Goal: Task Accomplishment & Management: Use online tool/utility

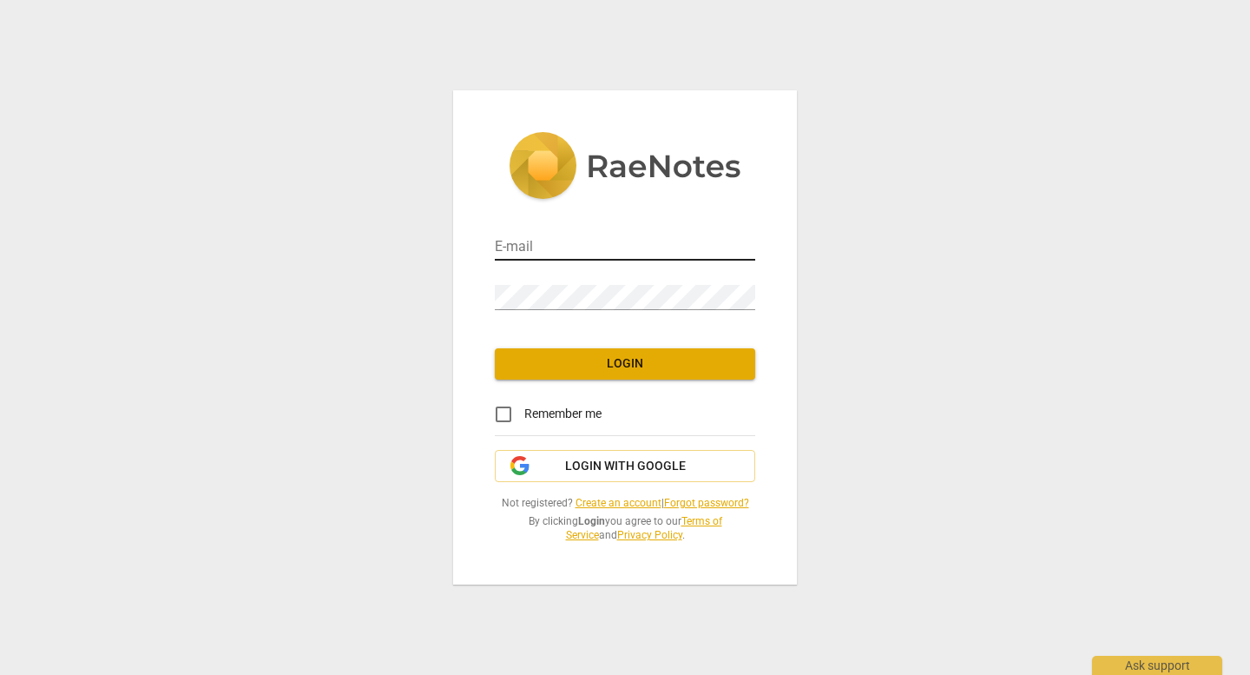
click at [533, 241] on input "email" at bounding box center [625, 247] width 260 height 25
type input "[EMAIL_ADDRESS][DOMAIN_NAME]"
click at [680, 471] on span "Login with Google" at bounding box center [625, 466] width 121 height 17
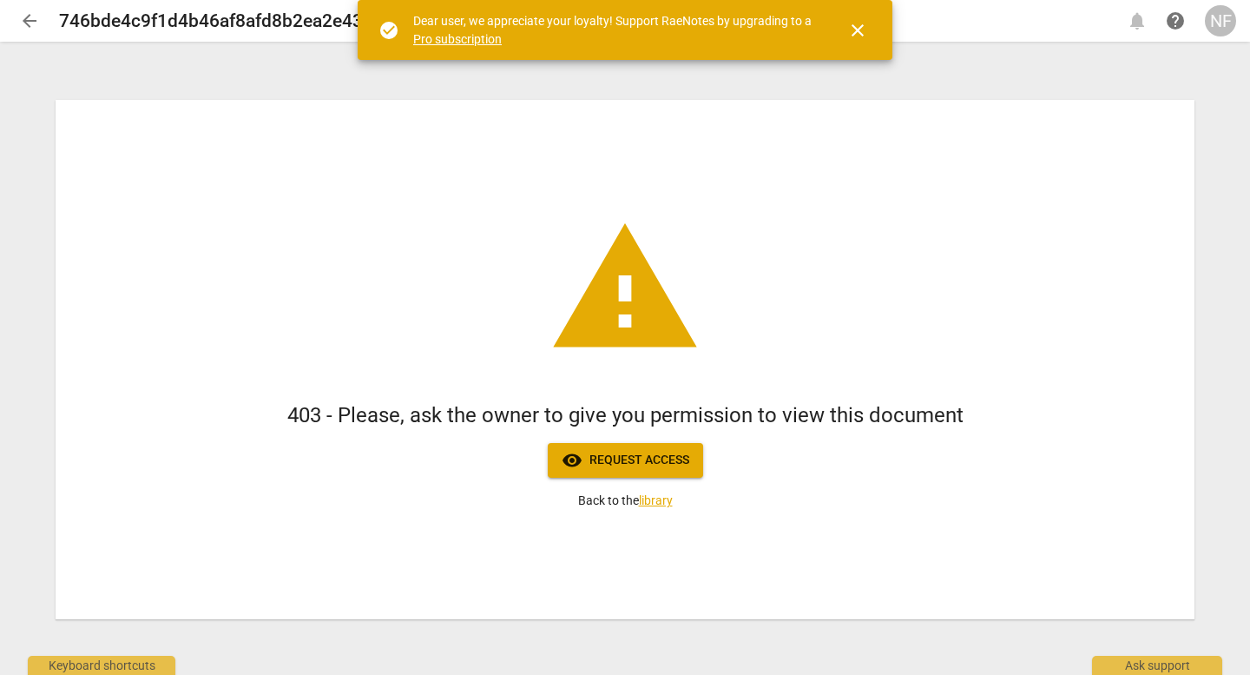
click at [858, 29] on span "close" at bounding box center [857, 30] width 21 height 21
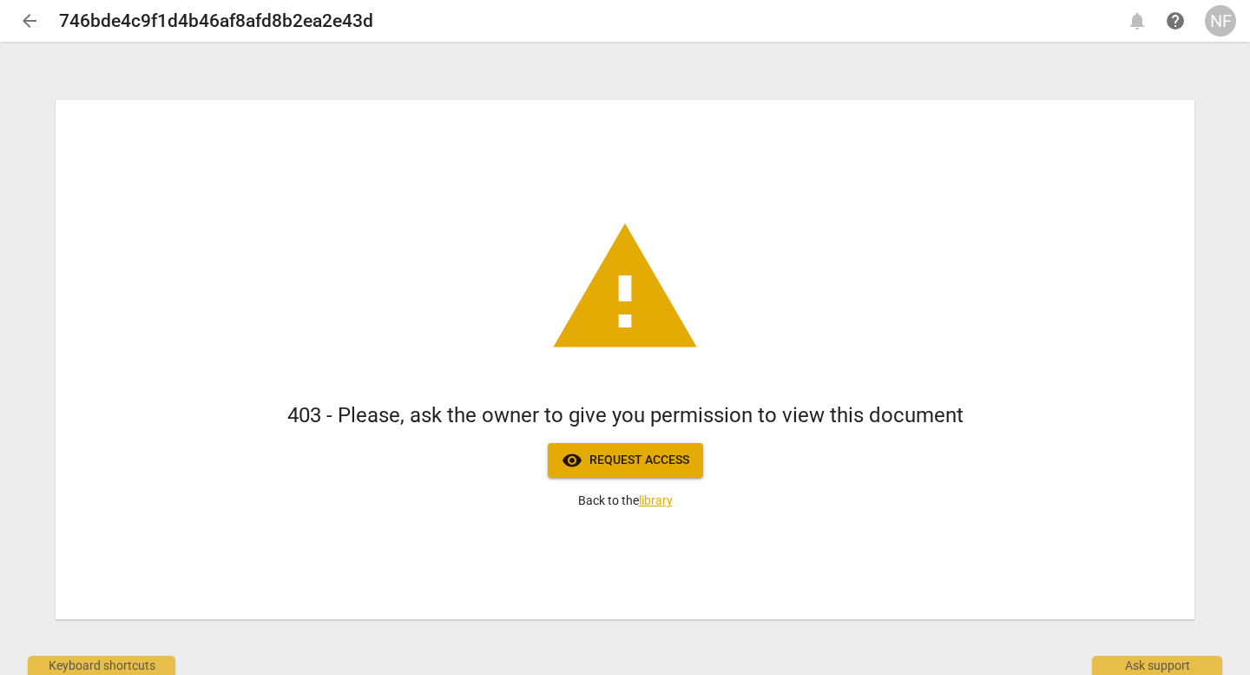
click at [29, 23] on span "arrow_back" at bounding box center [29, 20] width 21 height 21
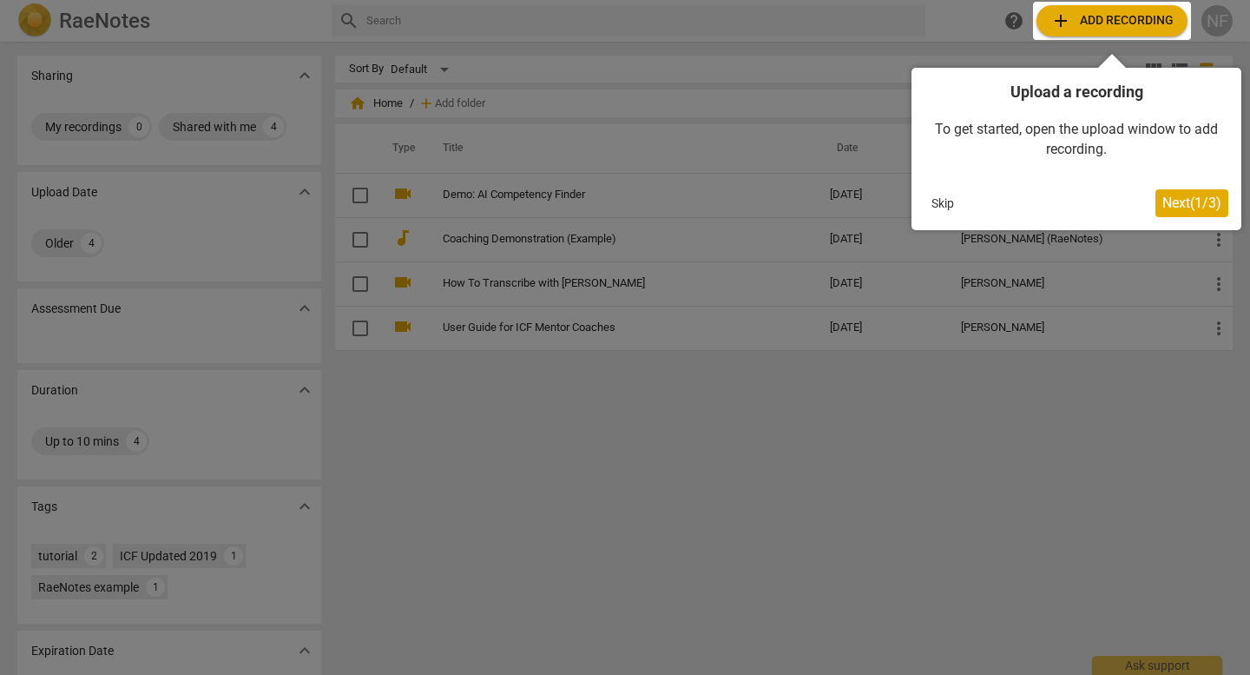
click at [951, 202] on button "Skip" at bounding box center [943, 203] width 36 height 26
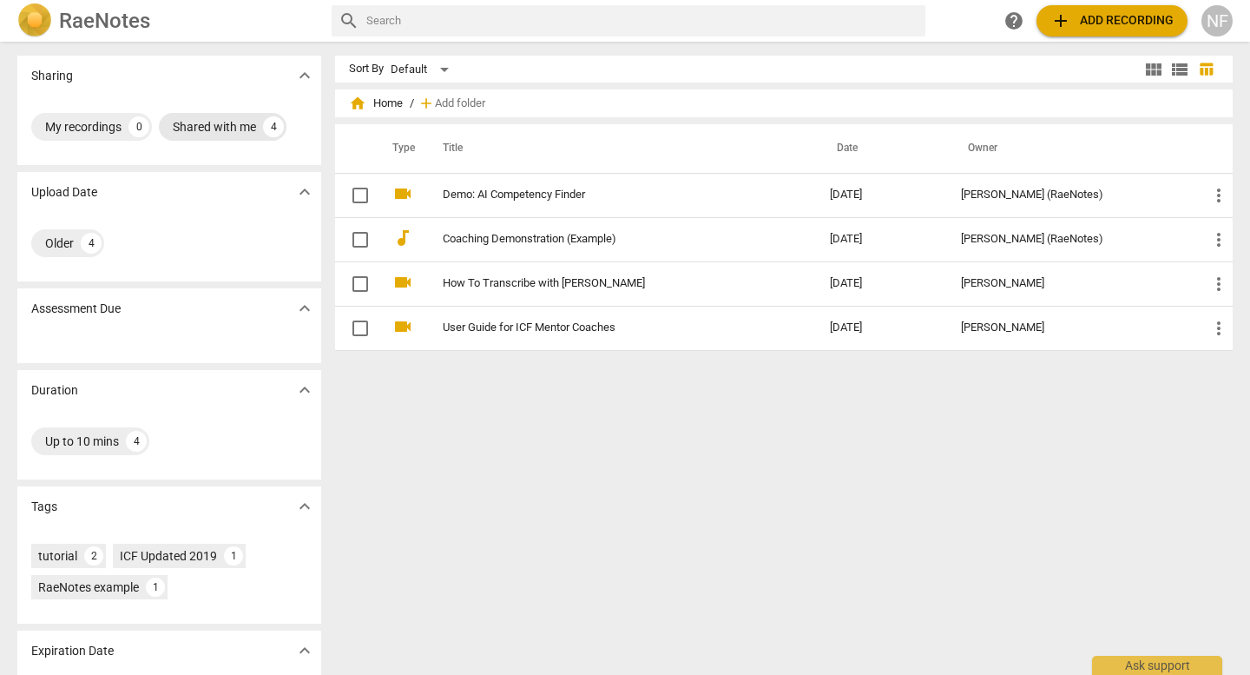
click at [235, 128] on div "Shared with me" at bounding box center [214, 126] width 83 height 17
click at [1227, 23] on div "NF" at bounding box center [1217, 20] width 31 height 31
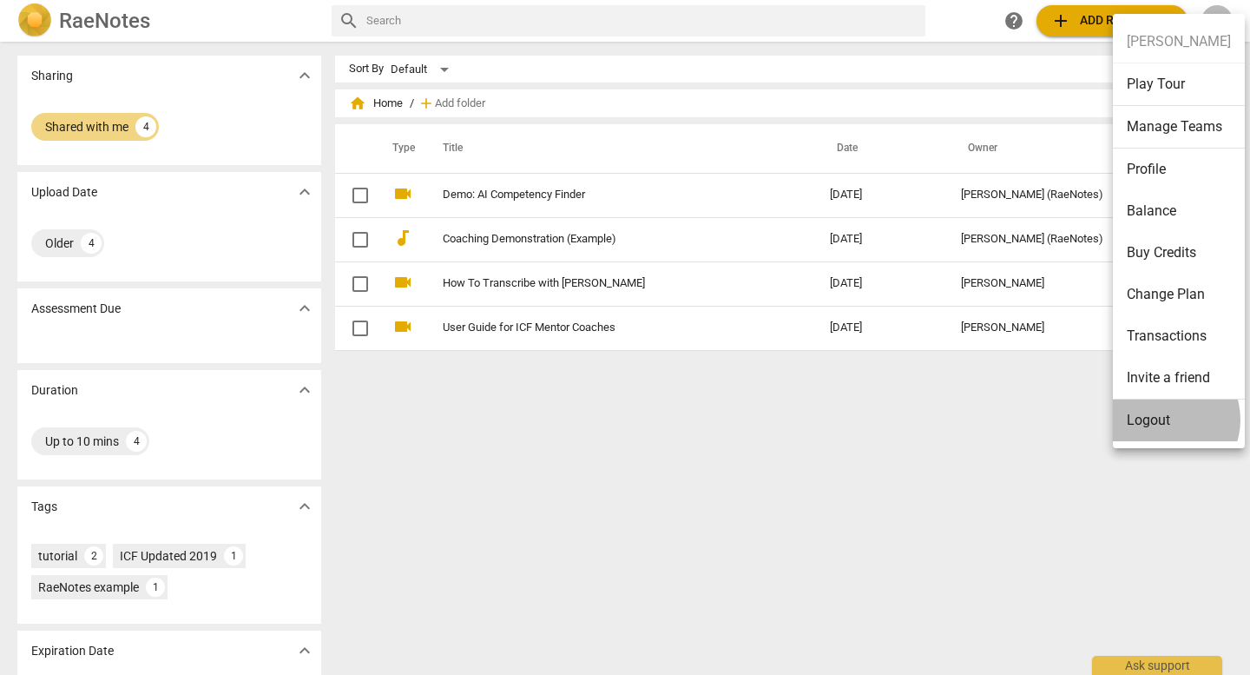
click at [1165, 419] on li "Logout" at bounding box center [1179, 420] width 132 height 42
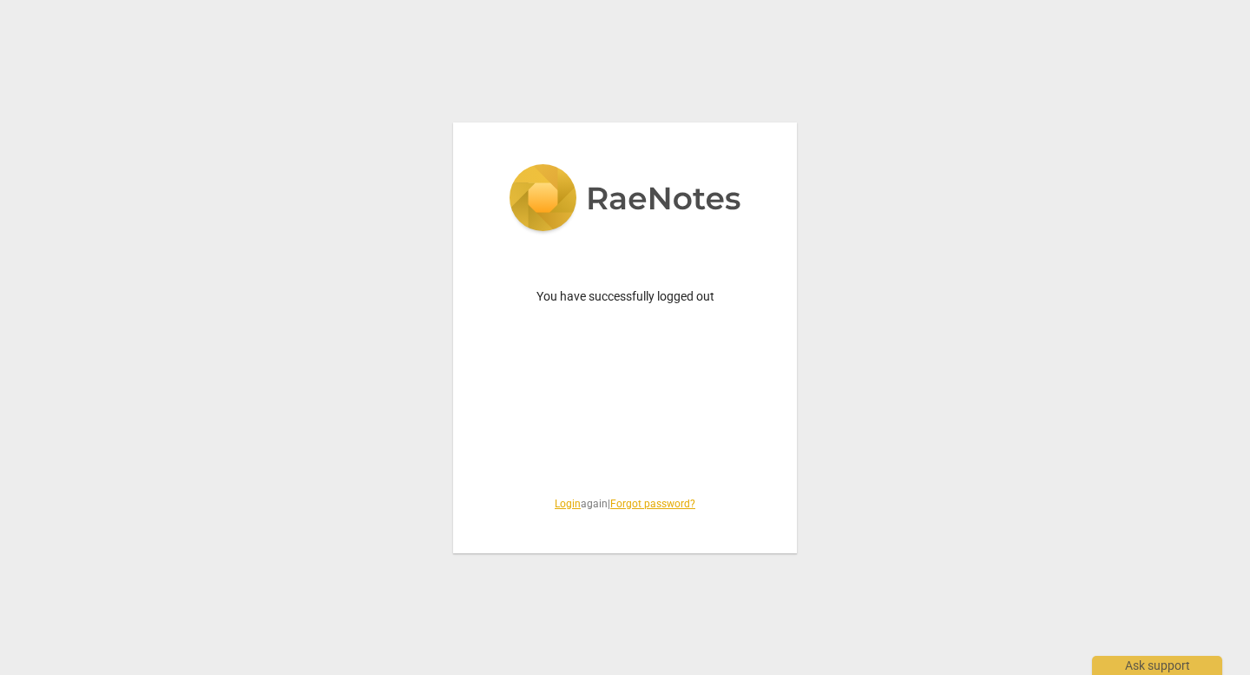
click at [556, 503] on link "Login" at bounding box center [568, 504] width 26 height 12
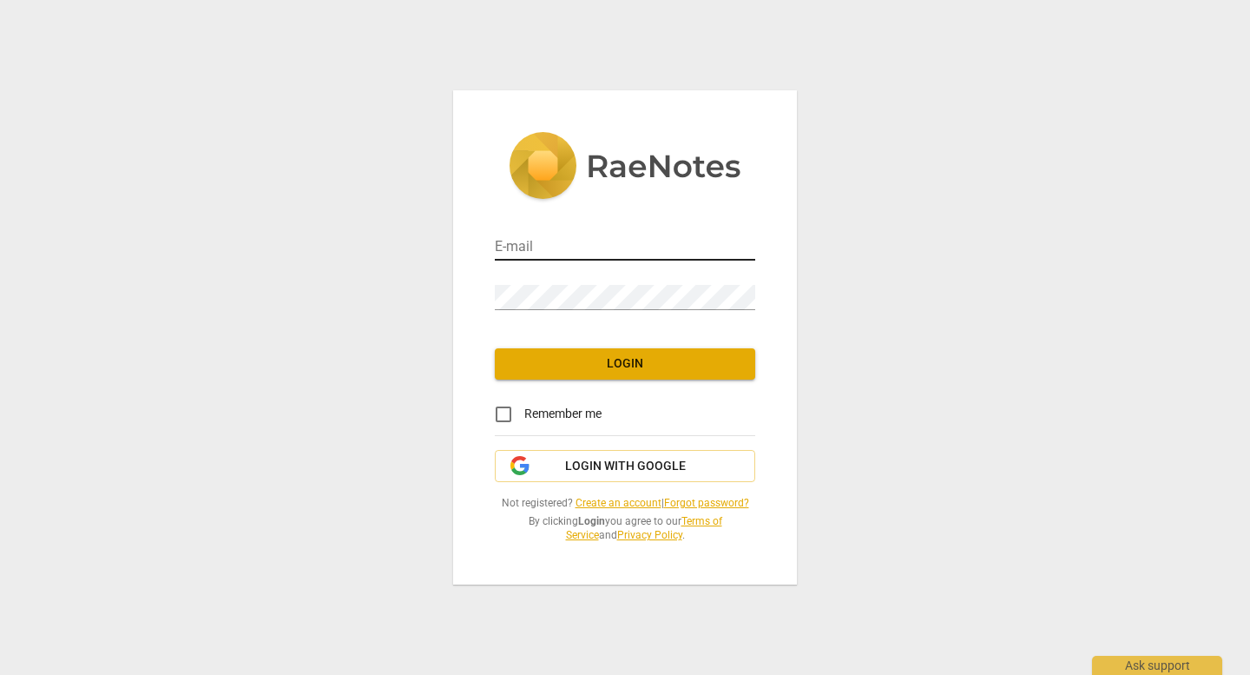
click at [541, 241] on input "email" at bounding box center [625, 247] width 260 height 25
type input "[EMAIL_ADDRESS][DOMAIN_NAME]"
click at [507, 410] on input "Remember me" at bounding box center [504, 414] width 42 height 42
checkbox input "true"
click at [545, 366] on span "Login" at bounding box center [625, 363] width 233 height 17
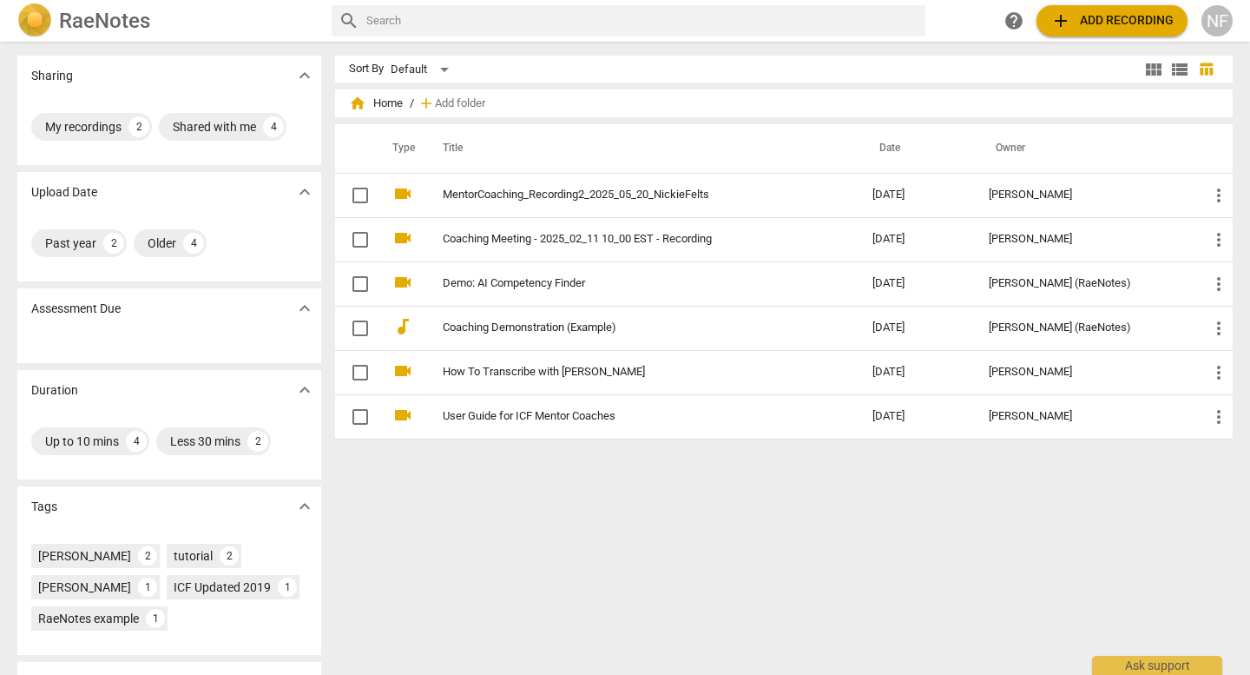
click at [1104, 15] on span "add Add recording" at bounding box center [1112, 20] width 123 height 21
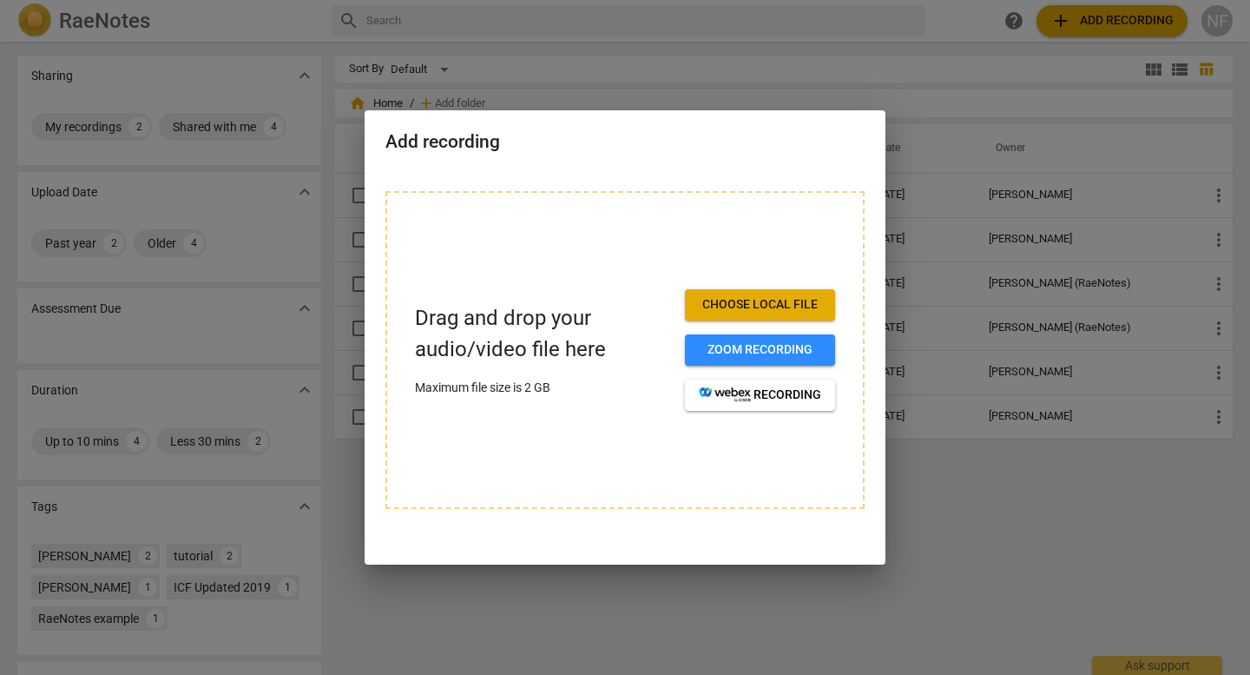
click at [746, 300] on span "Choose local file" at bounding box center [760, 304] width 122 height 17
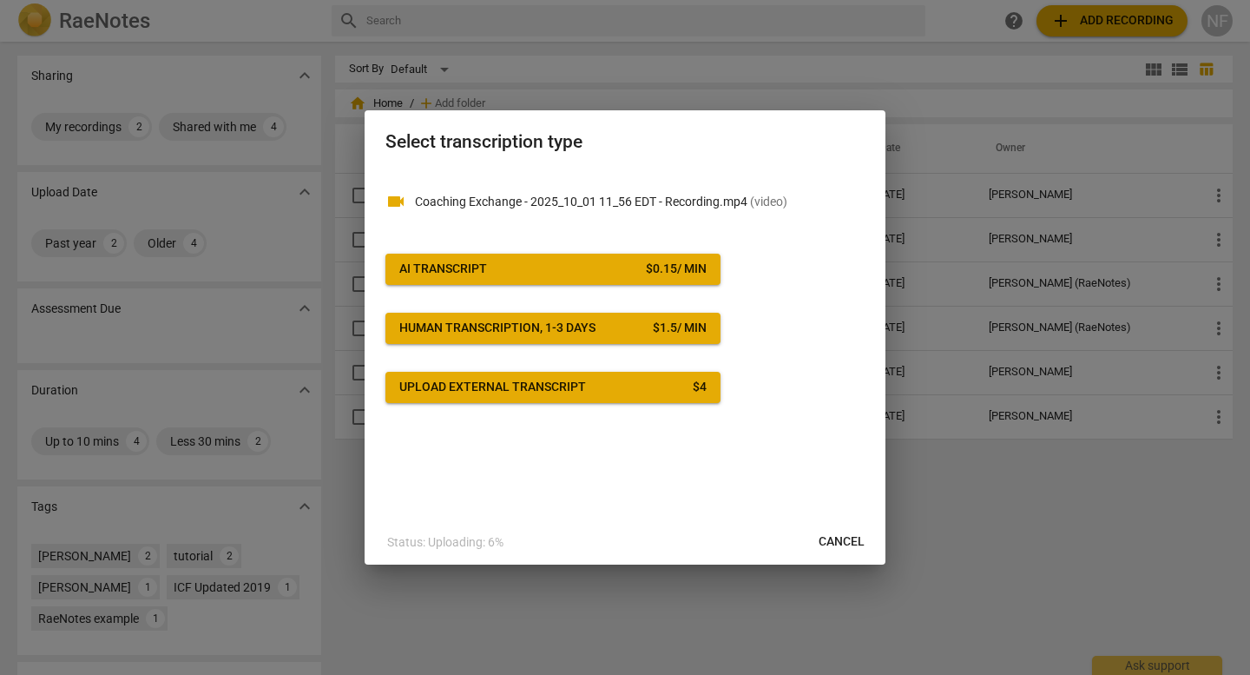
click at [539, 258] on button "AI Transcript $ 0.15 / min" at bounding box center [553, 269] width 335 height 31
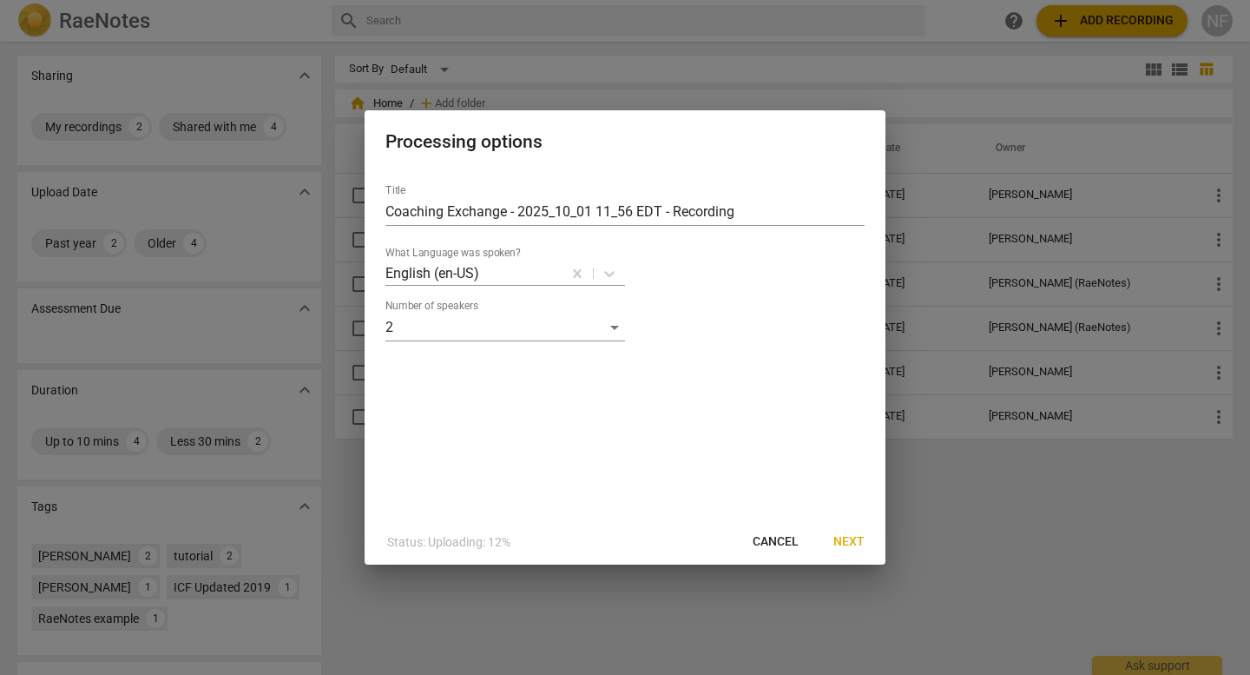
click at [853, 540] on span "Next" at bounding box center [849, 541] width 31 height 17
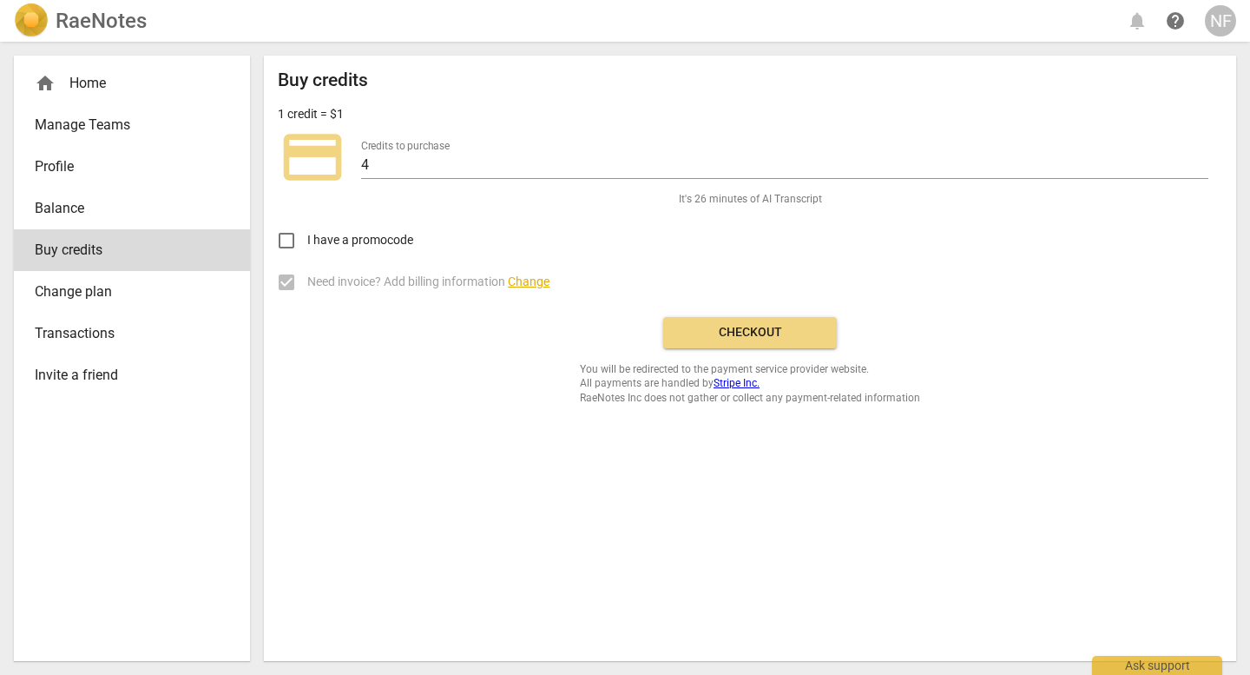
click at [755, 334] on span "Checkout" at bounding box center [750, 332] width 146 height 17
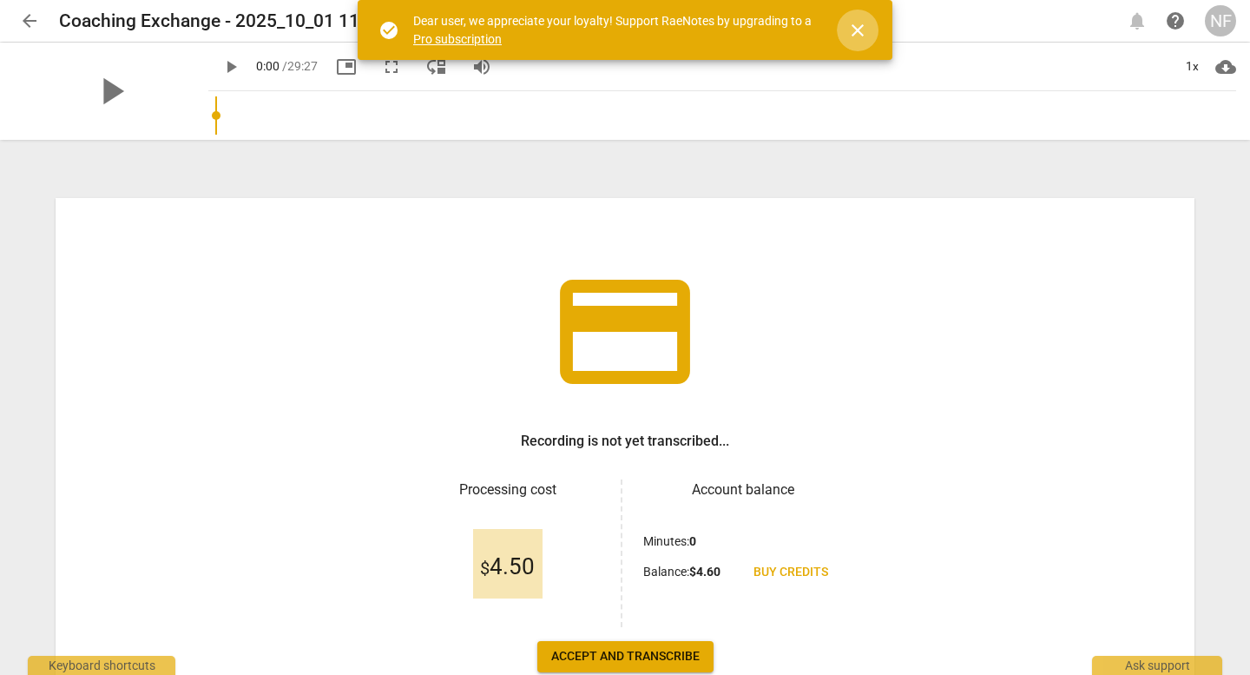
click at [852, 28] on span "close" at bounding box center [857, 30] width 21 height 21
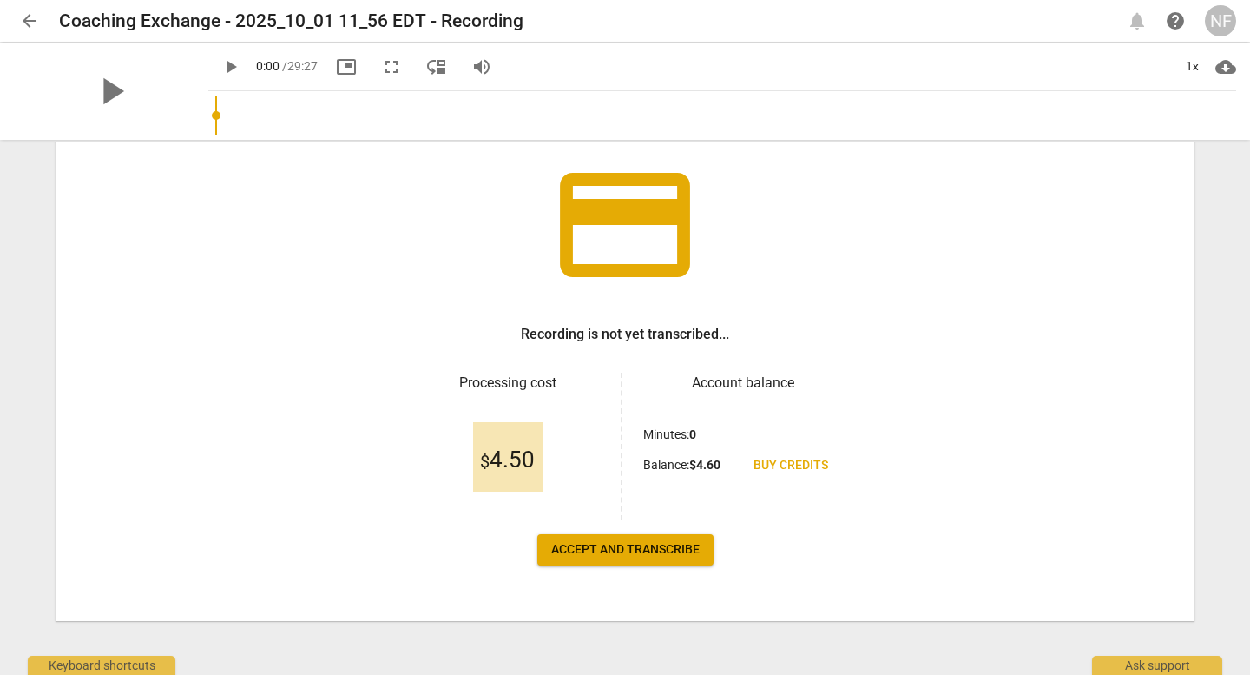
scroll to position [109, 0]
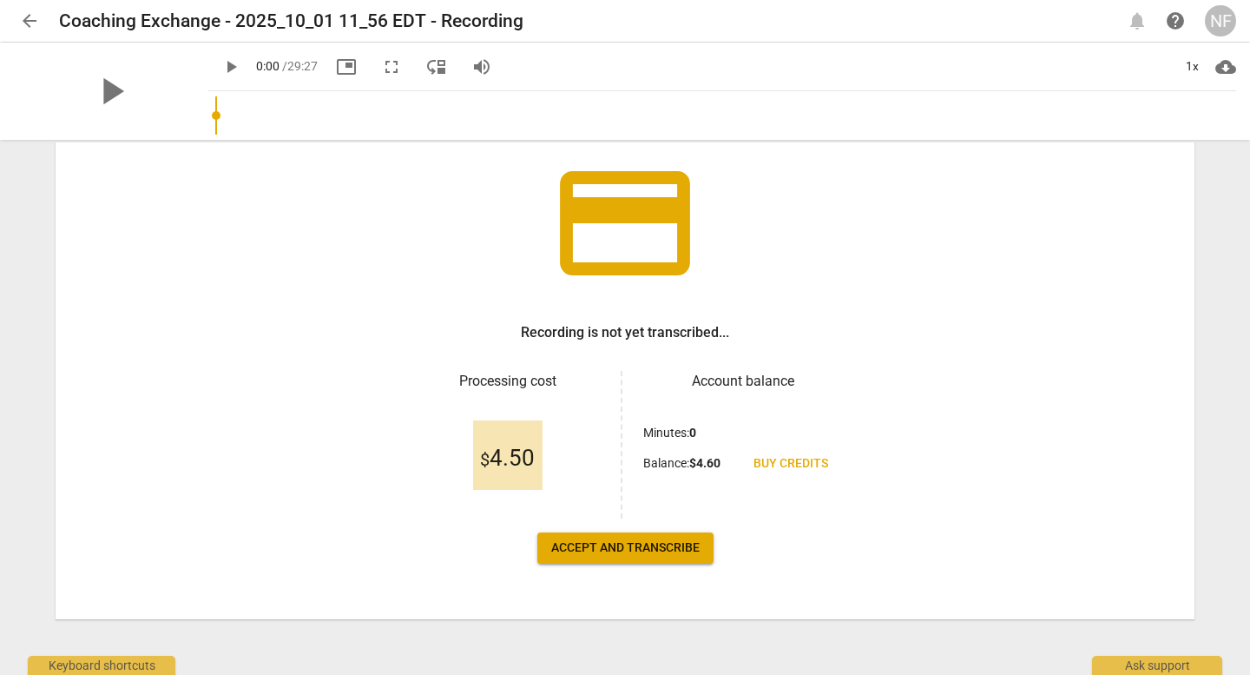
click at [636, 548] on span "Accept and transcribe" at bounding box center [625, 547] width 148 height 17
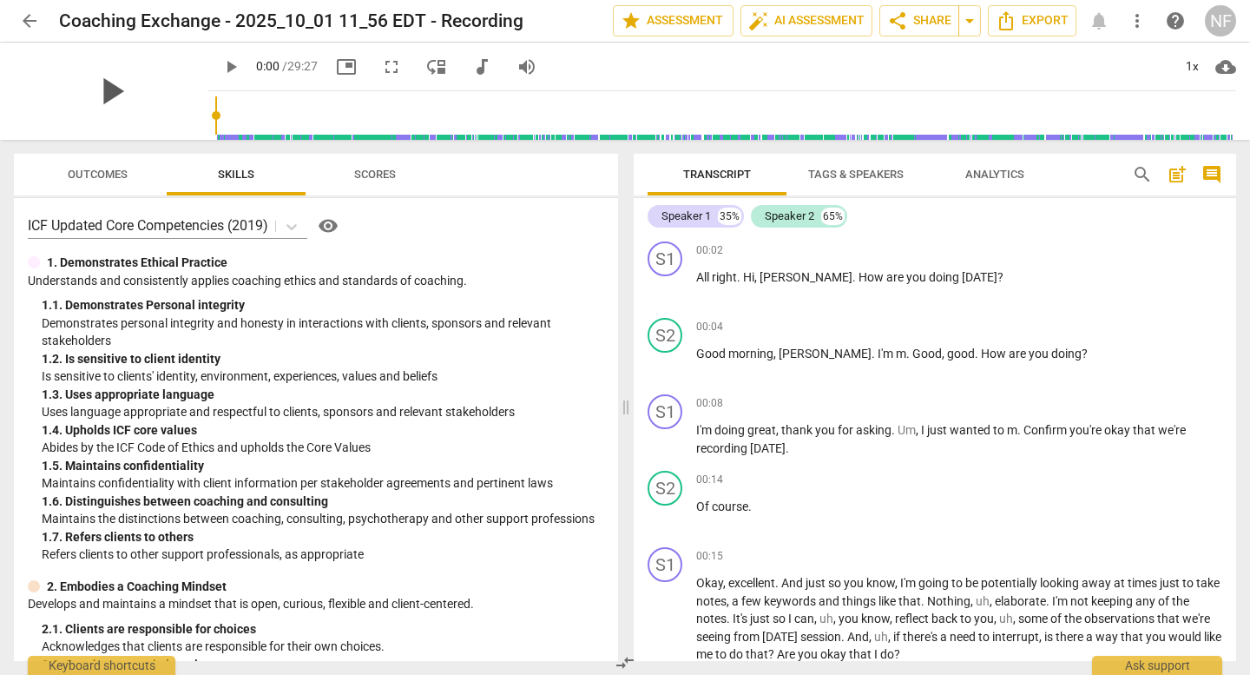
click at [110, 87] on span "play_arrow" at bounding box center [111, 91] width 45 height 45
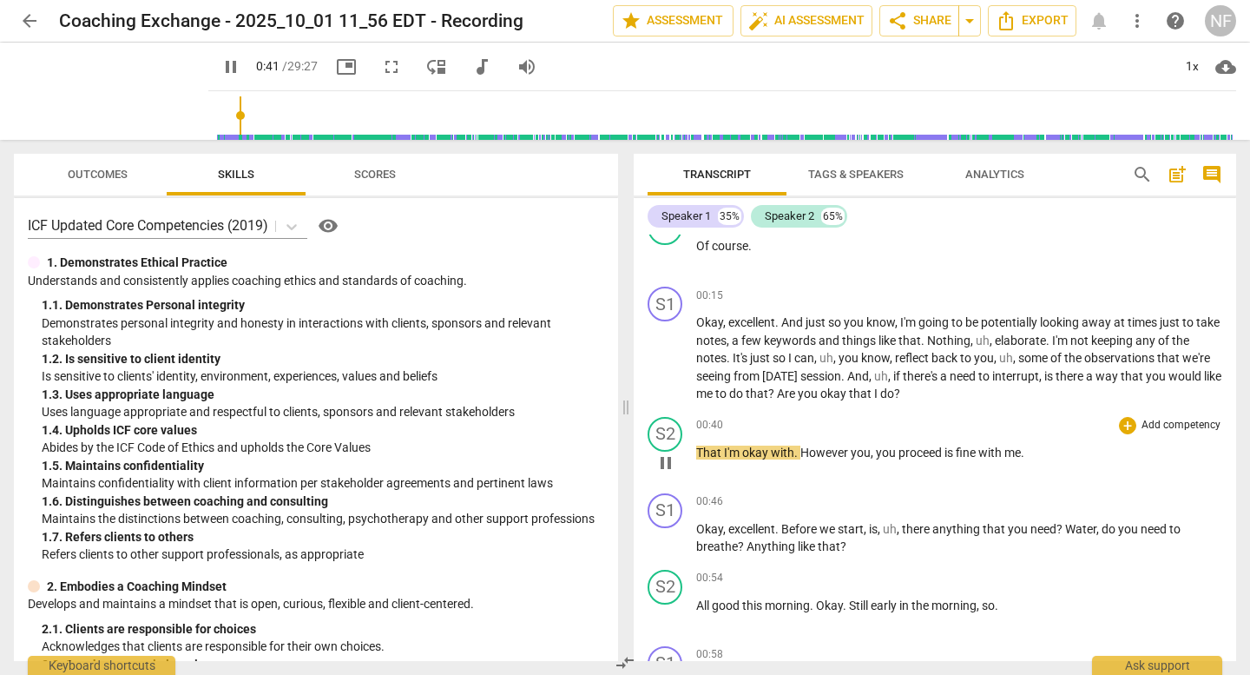
scroll to position [347, 0]
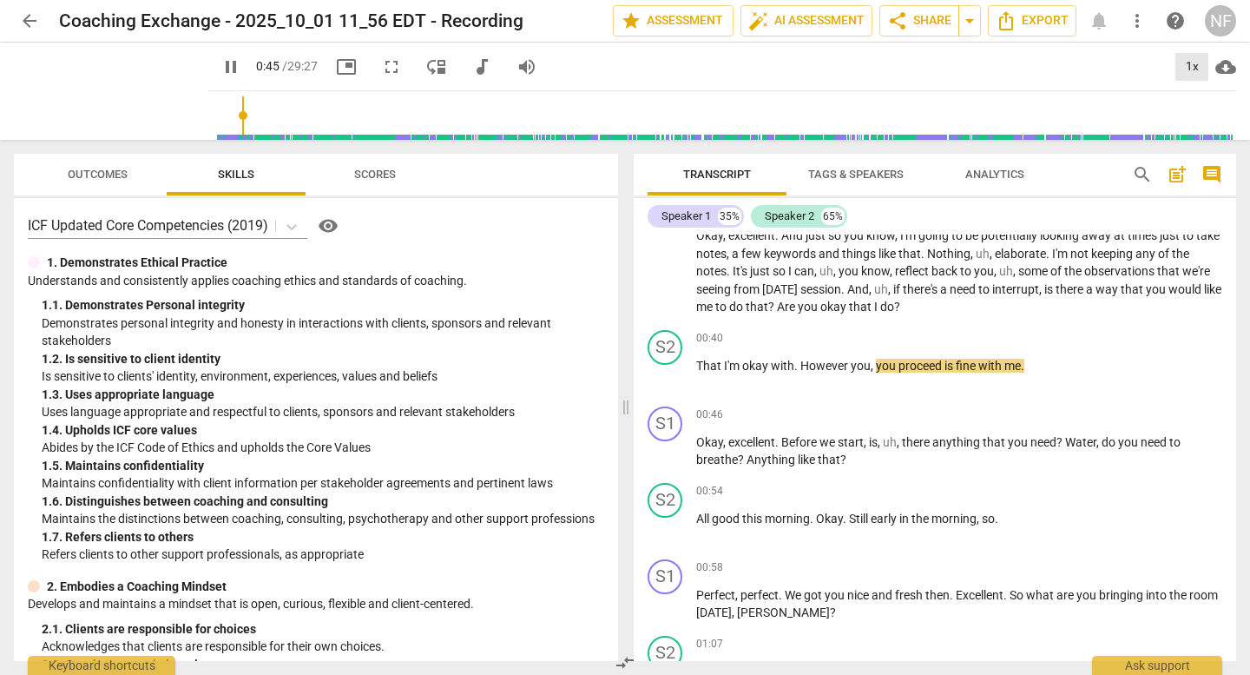
click at [1187, 69] on div "1x" at bounding box center [1192, 67] width 33 height 28
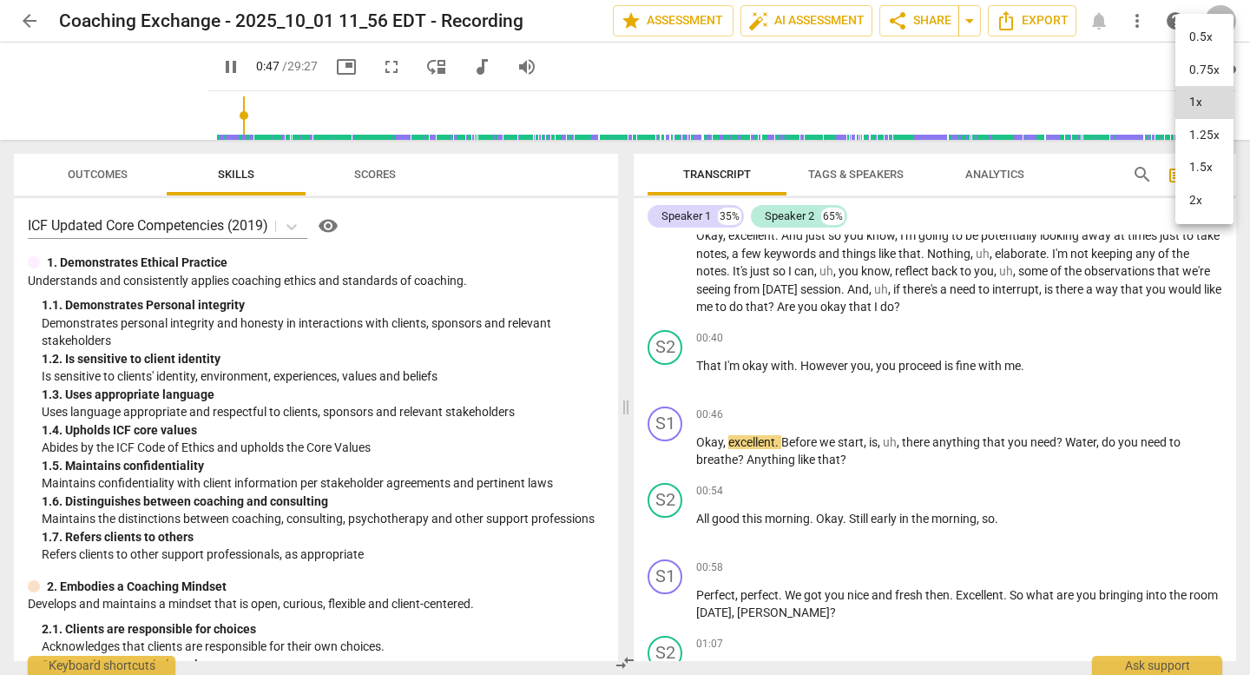
click at [1210, 196] on li "2x" at bounding box center [1205, 200] width 58 height 33
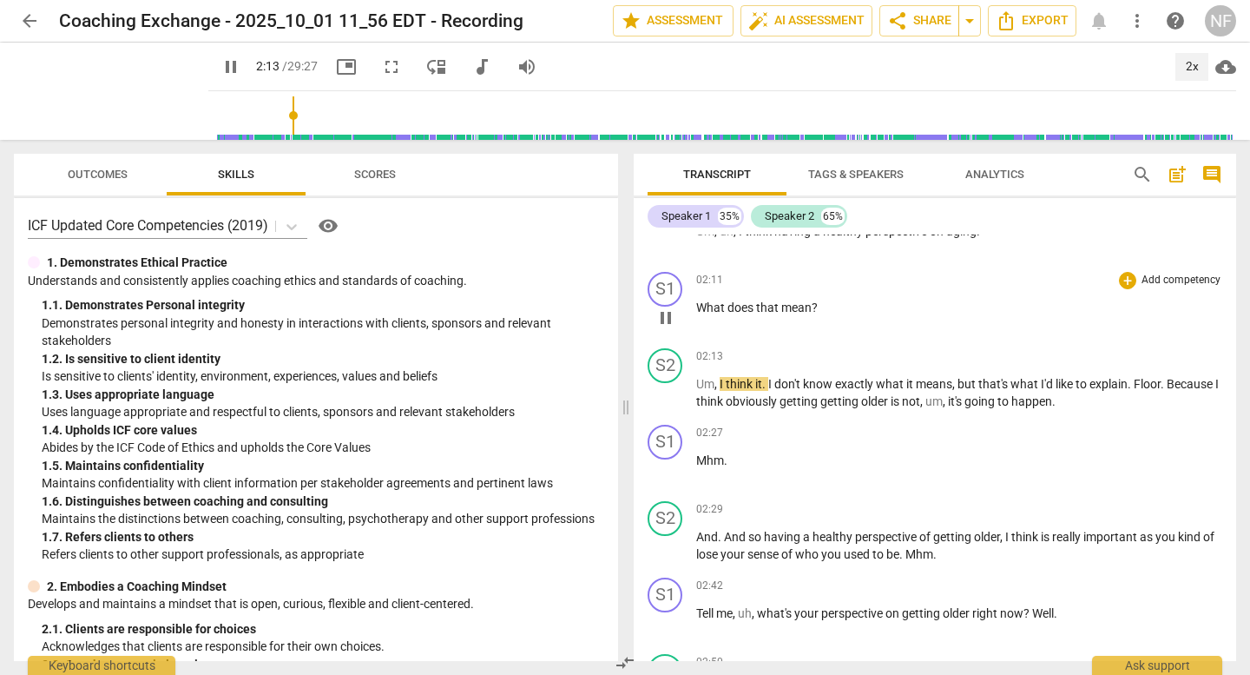
scroll to position [1216, 0]
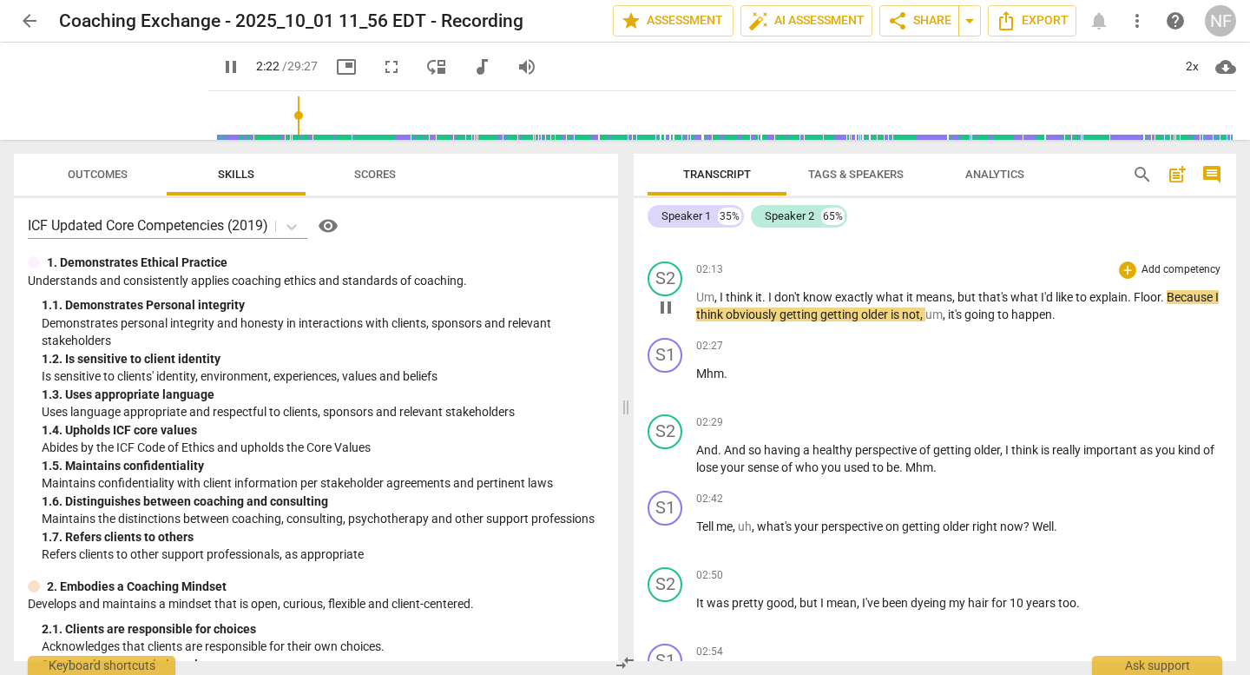
click at [1120, 303] on span "explain" at bounding box center [1109, 297] width 38 height 14
type input "146"
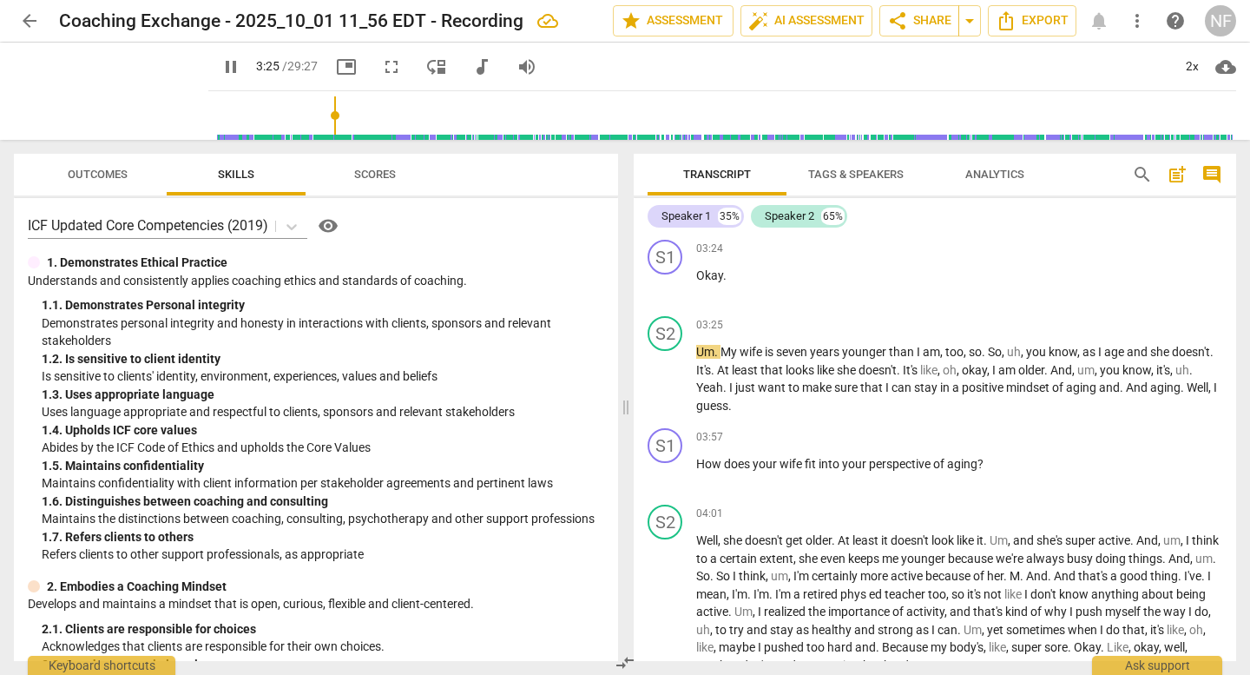
scroll to position [1997, 0]
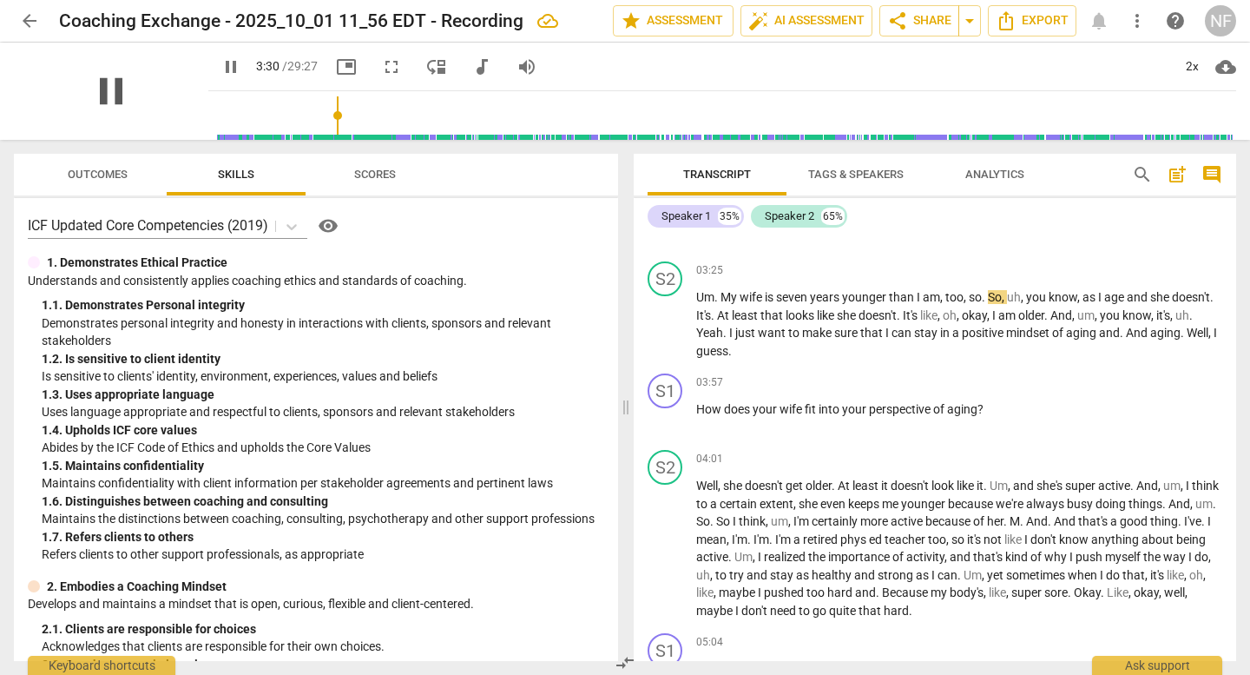
click at [89, 99] on span "pause" at bounding box center [111, 91] width 45 height 45
click at [109, 92] on span "play_arrow" at bounding box center [111, 91] width 45 height 45
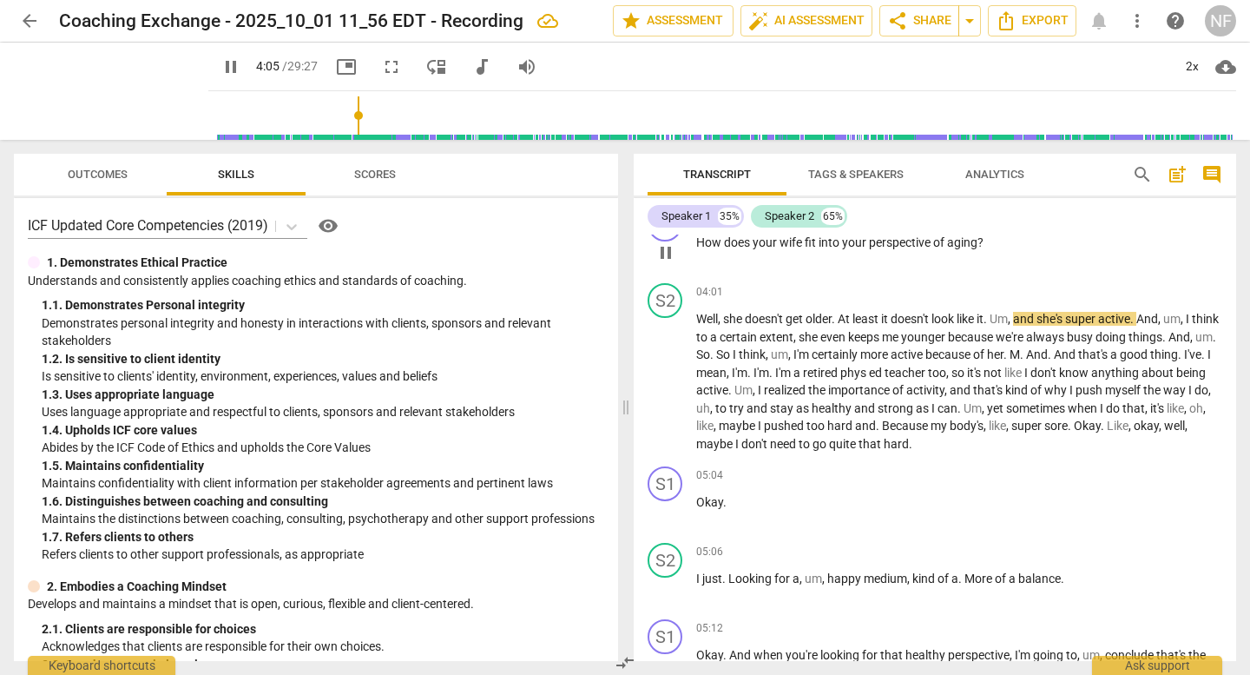
scroll to position [2171, 0]
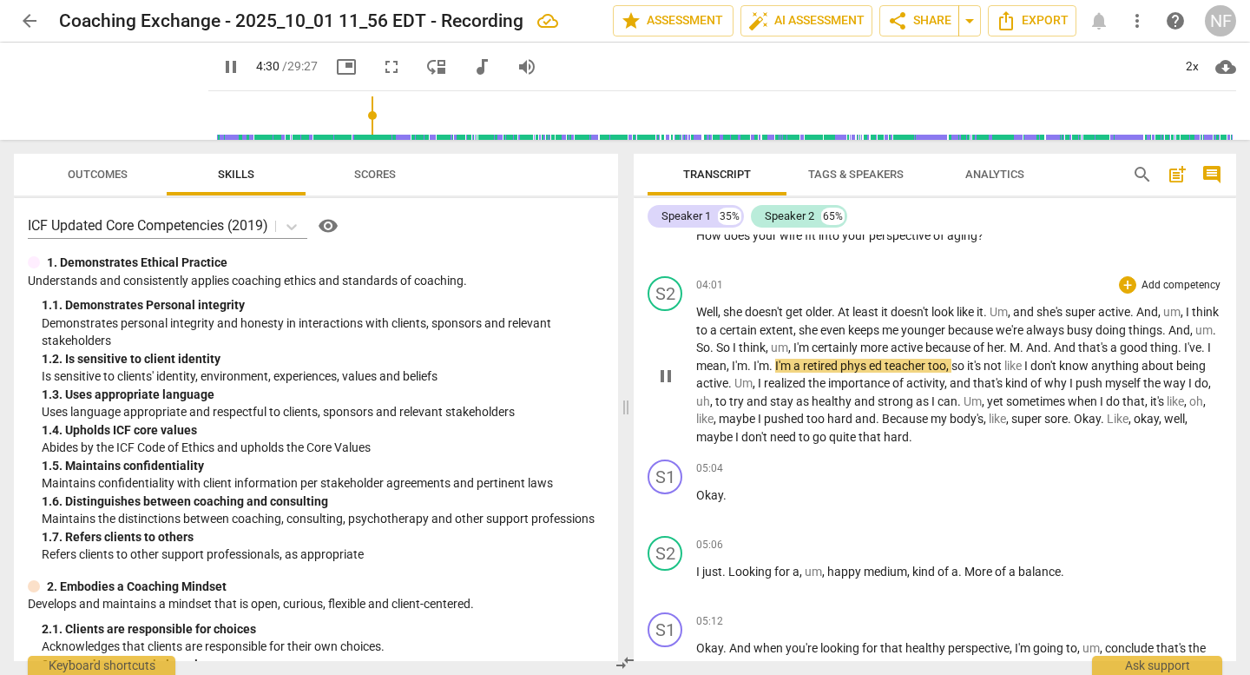
click at [1026, 347] on span "." at bounding box center [1023, 347] width 6 height 14
type input "272"
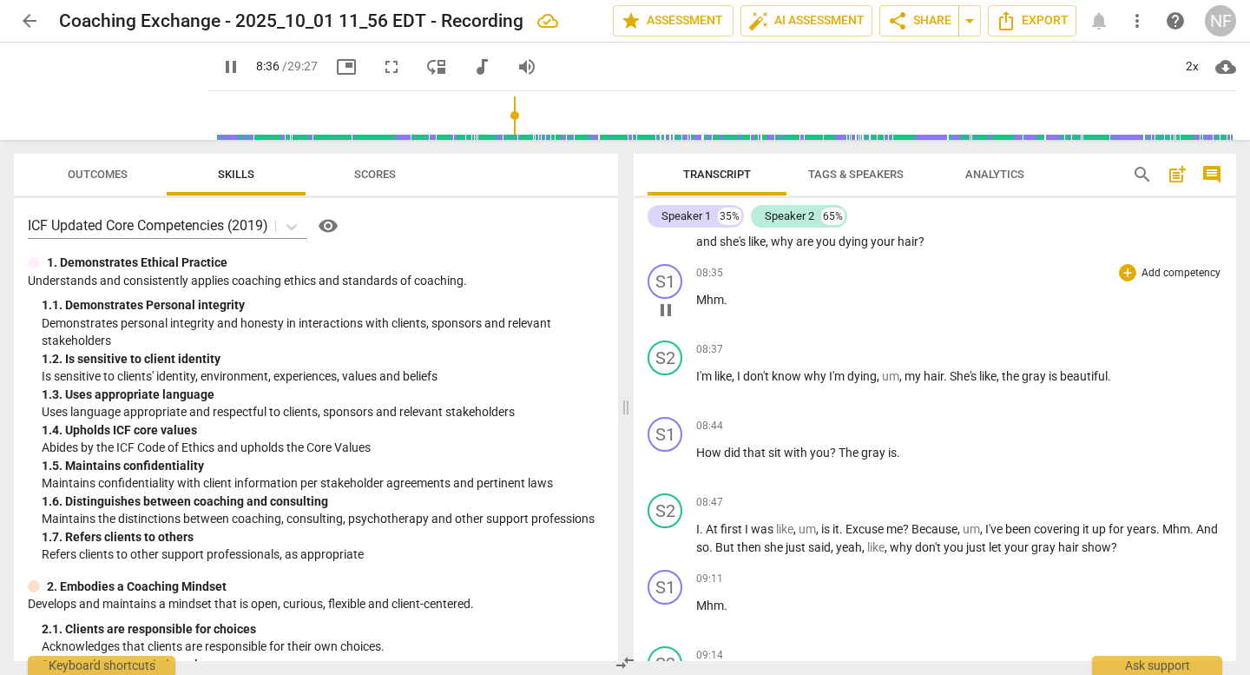
scroll to position [4863, 0]
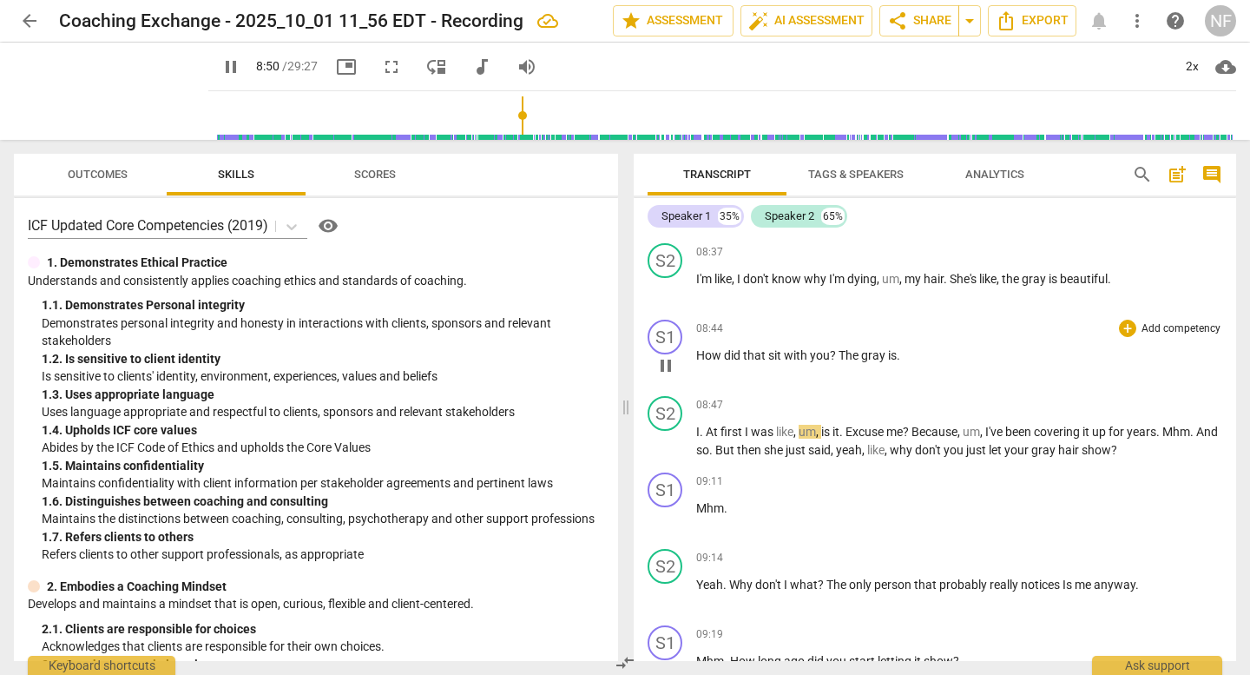
click at [899, 348] on span "." at bounding box center [898, 355] width 3 height 14
type input "533"
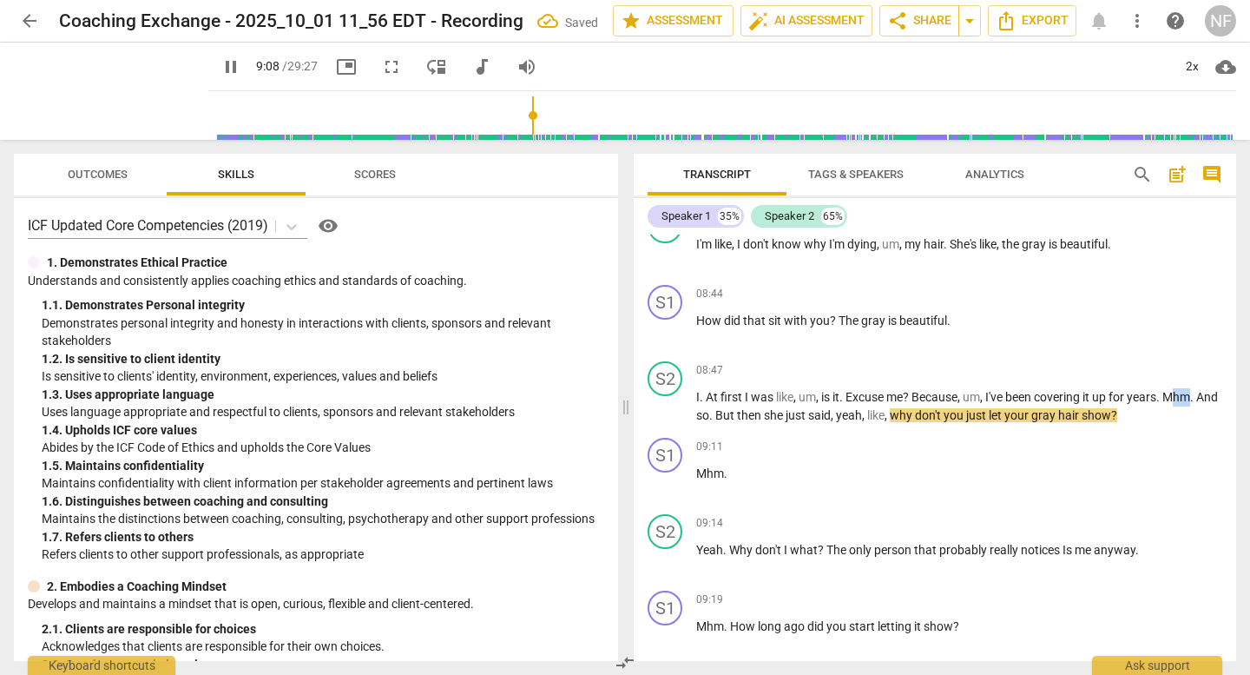
scroll to position [4764, 0]
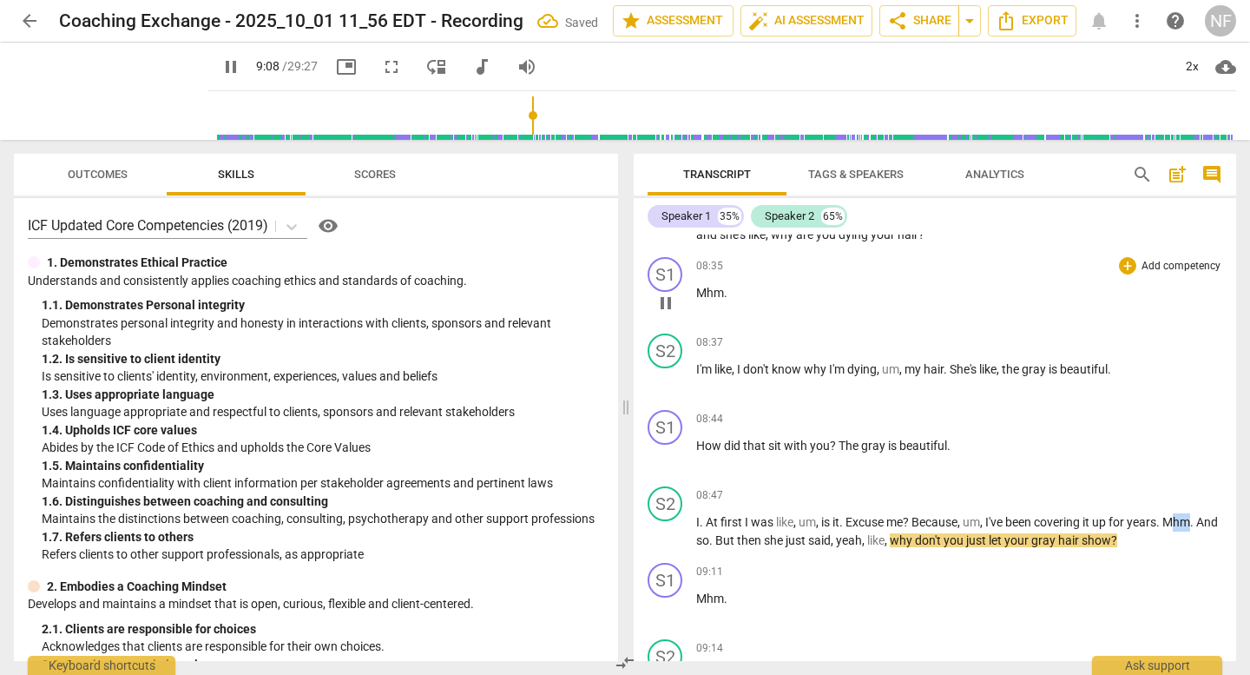
drag, startPoint x: 1198, startPoint y: 238, endPoint x: 1178, endPoint y: 247, distance: 21.8
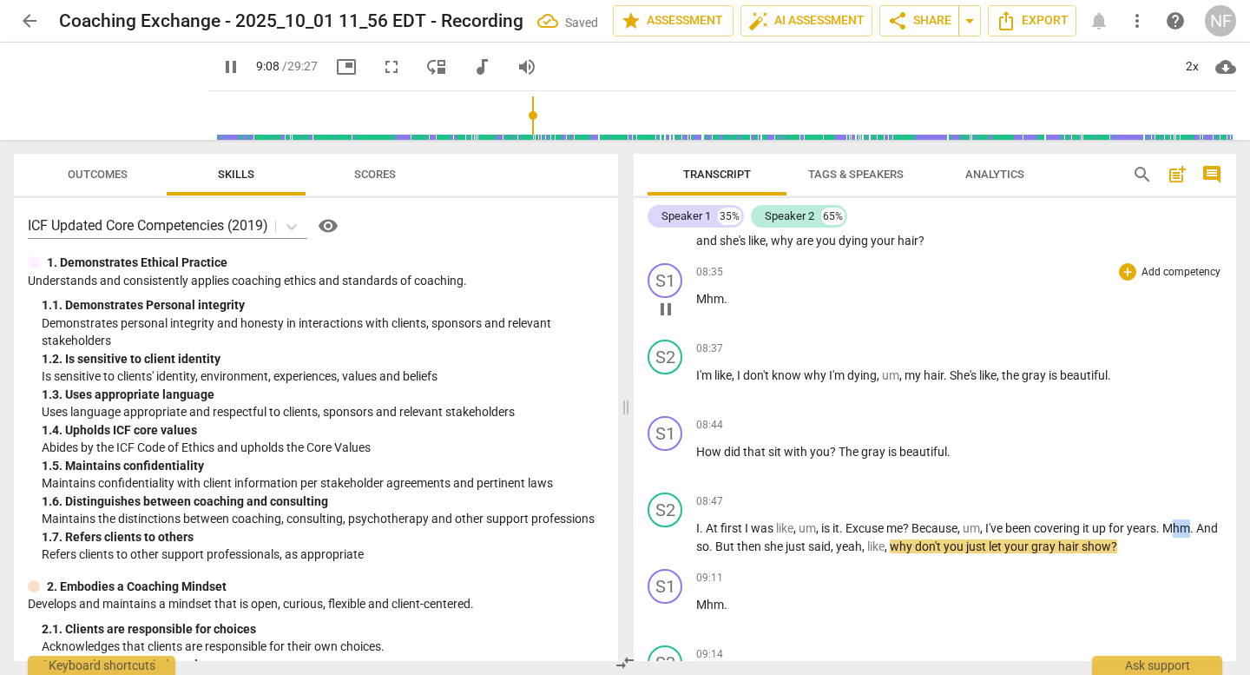
click at [1178, 245] on div "S1 play_arrow pause 00:02 + Add competency keyboard_arrow_right All right . Hi …" at bounding box center [935, 447] width 603 height 426
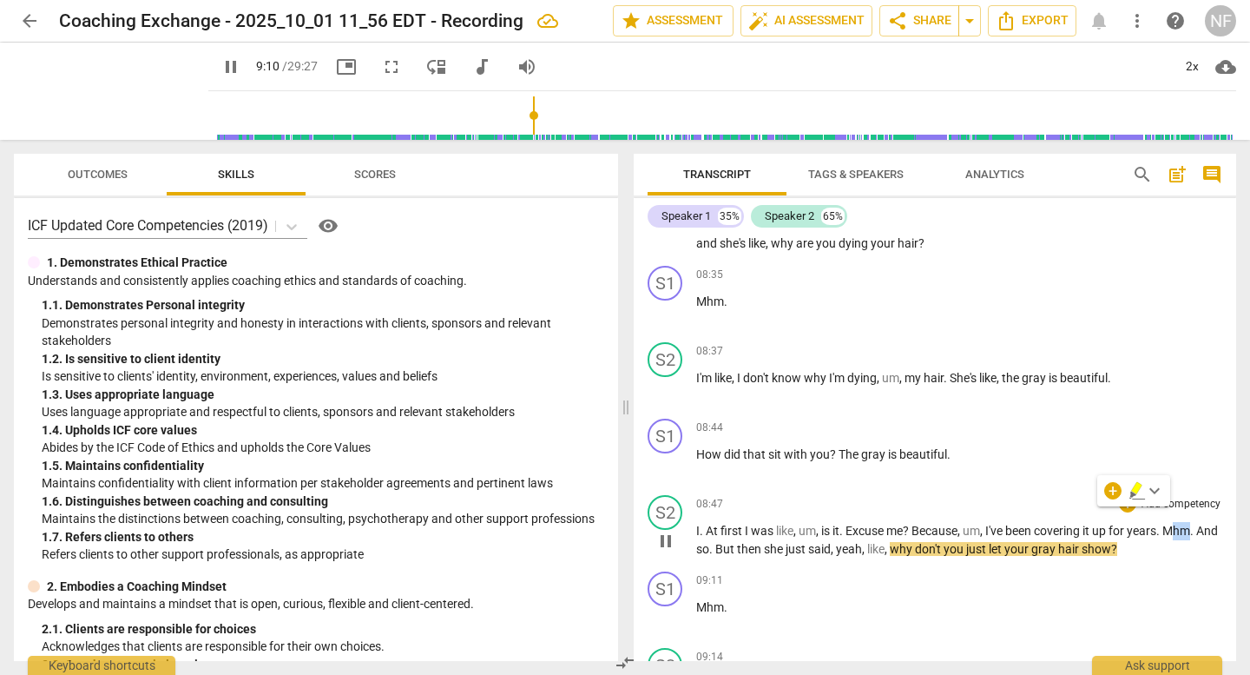
type input "551"
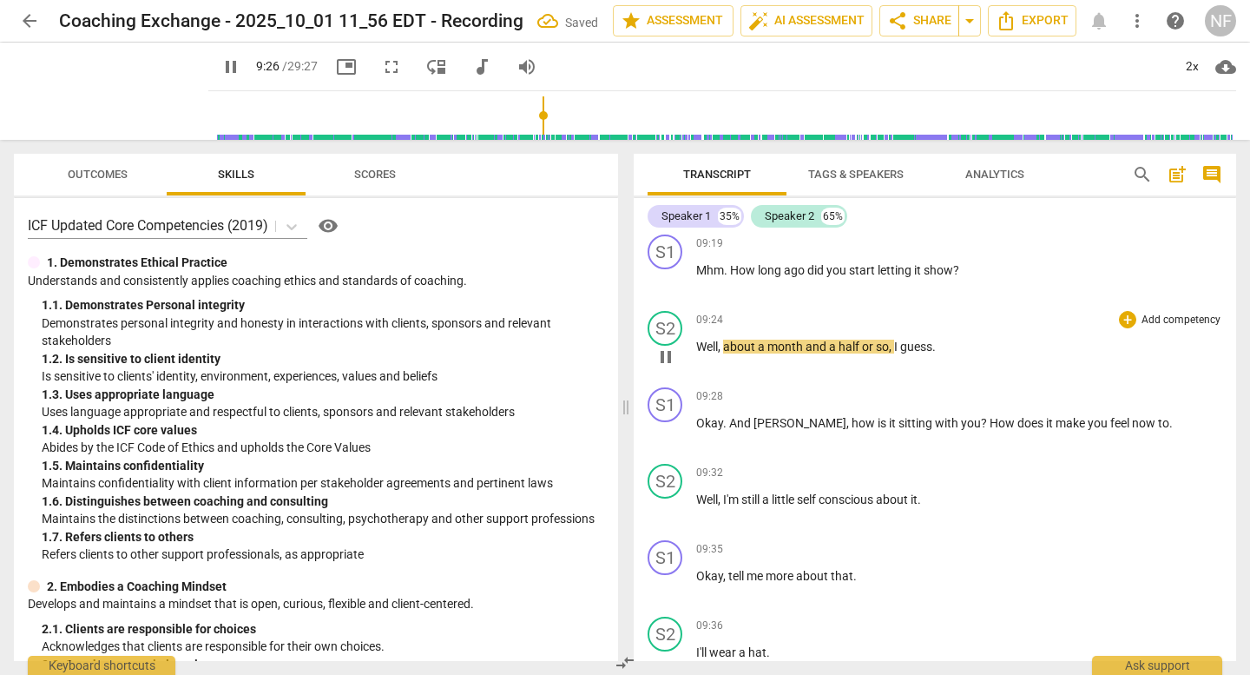
scroll to position [5285, 0]
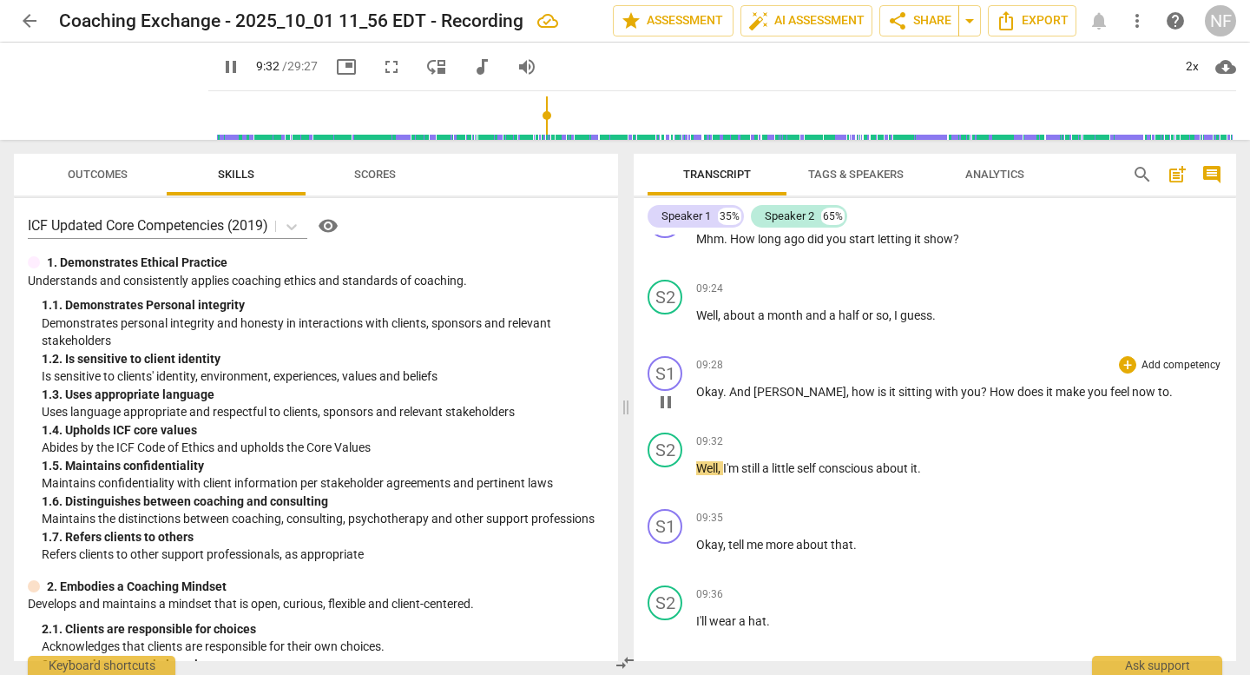
click at [795, 385] on span "Howard" at bounding box center [800, 392] width 93 height 14
type input "574"
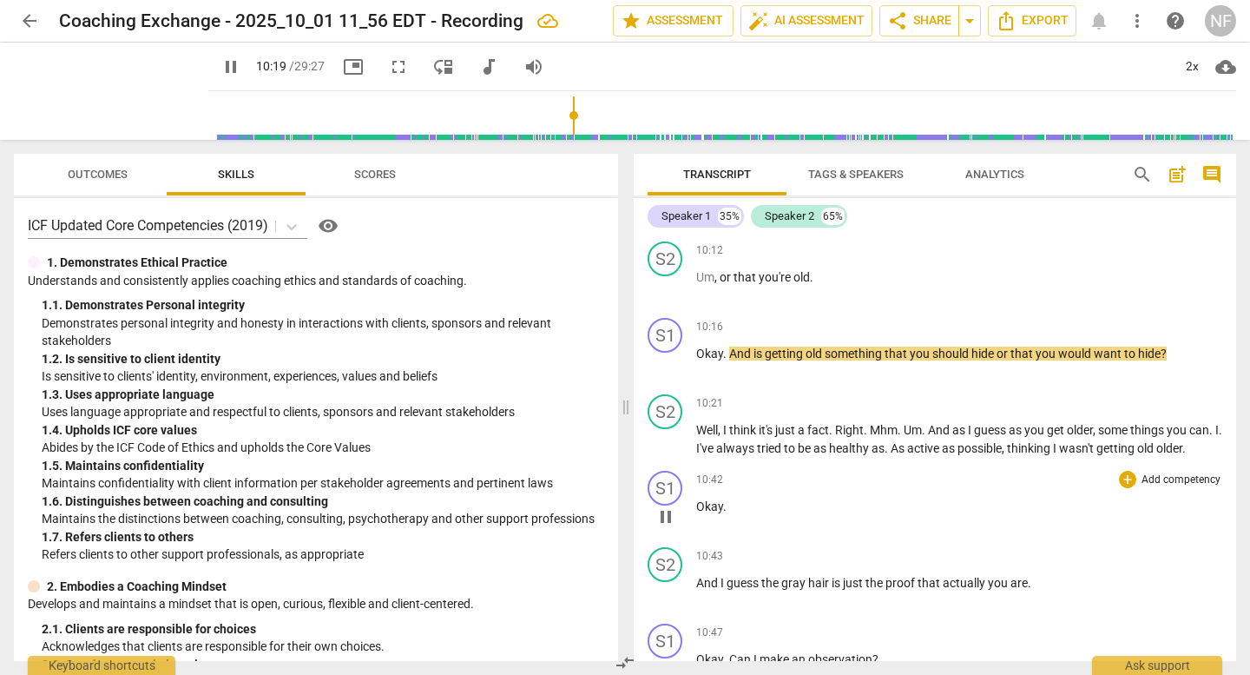
scroll to position [6326, 0]
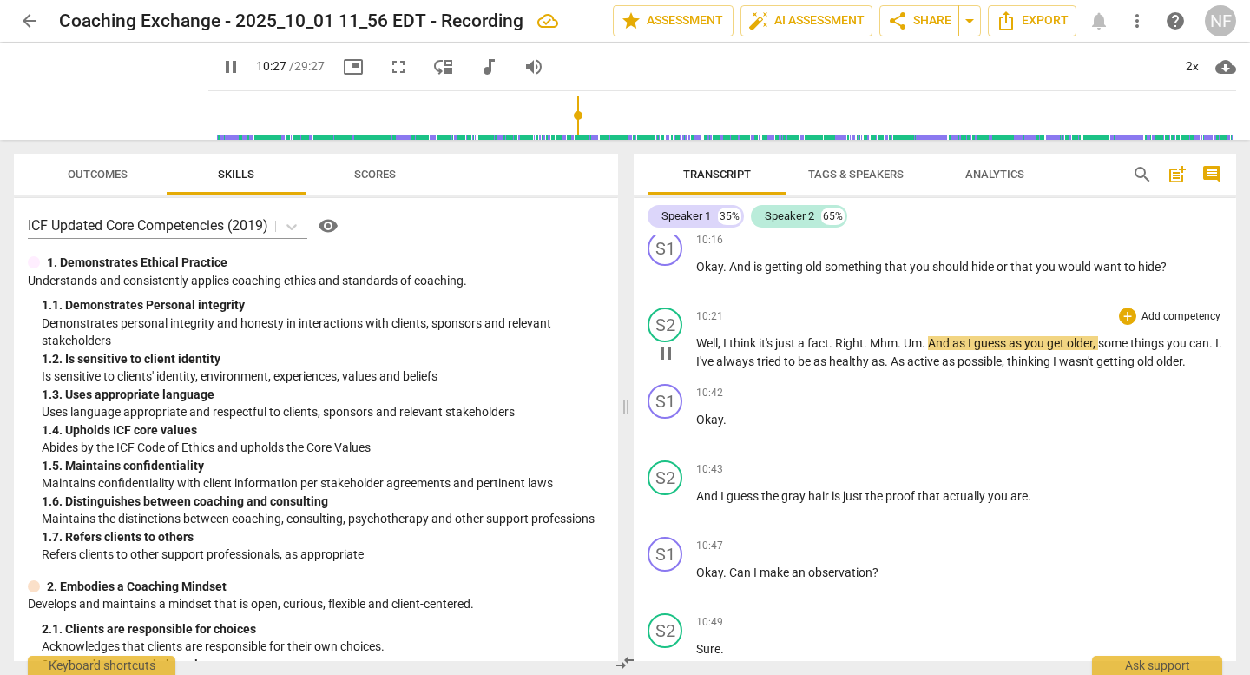
click at [903, 336] on span "." at bounding box center [901, 343] width 6 height 14
type input "629"
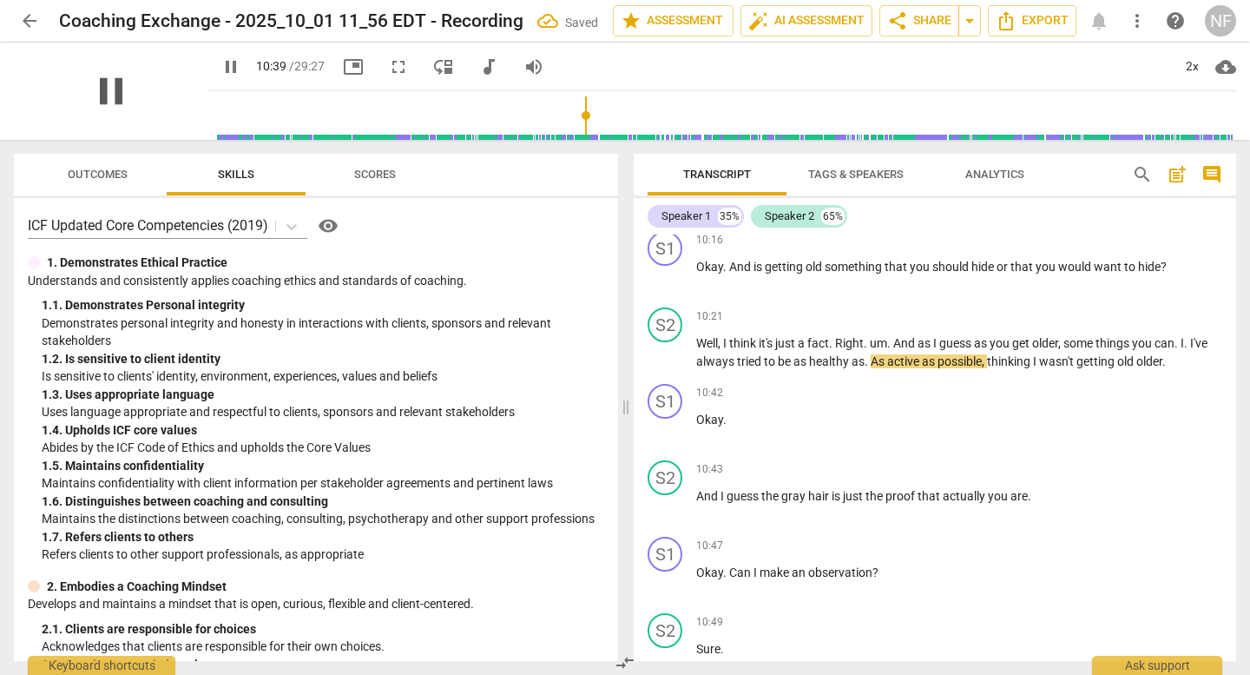
click at [96, 85] on span "pause" at bounding box center [111, 91] width 45 height 45
click at [95, 86] on span "play_arrow" at bounding box center [111, 91] width 45 height 45
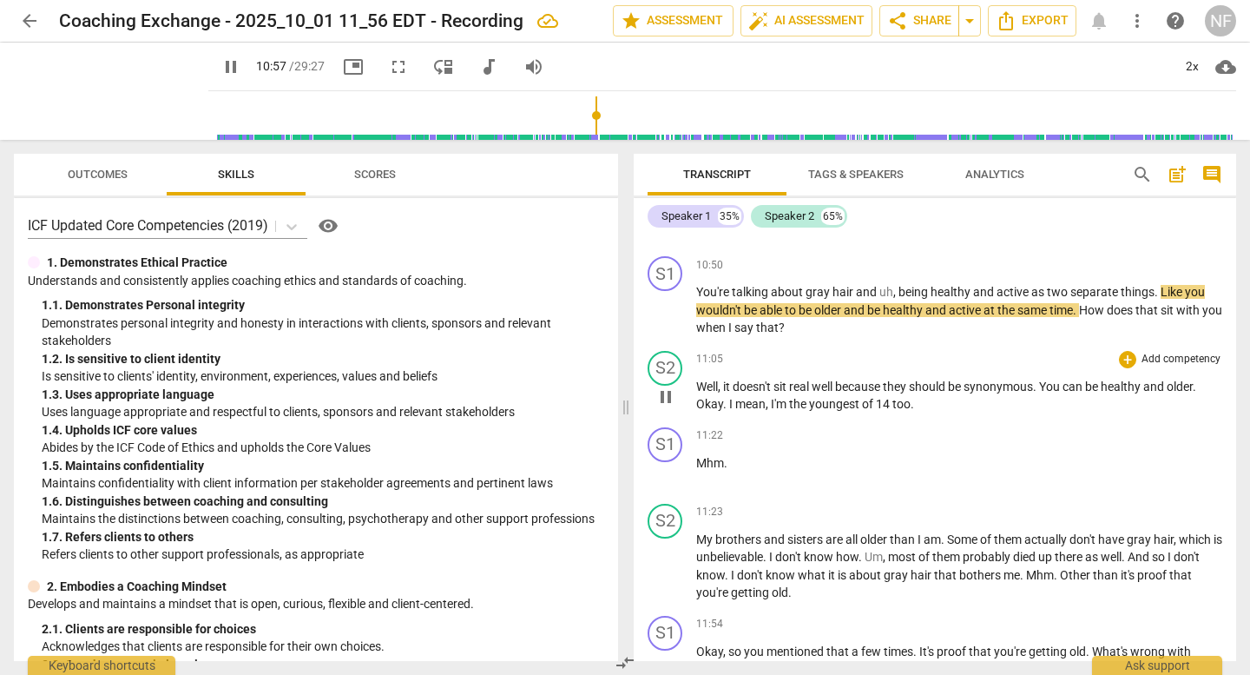
scroll to position [6761, 0]
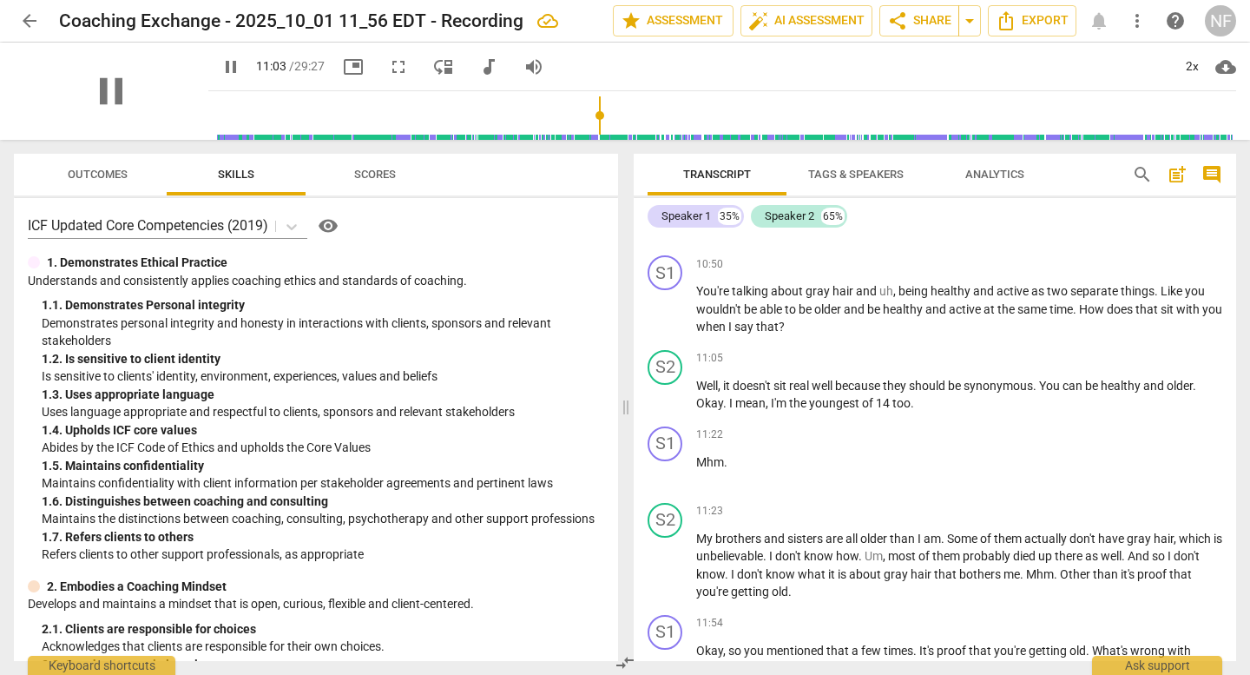
click at [104, 65] on div "pause" at bounding box center [111, 91] width 195 height 97
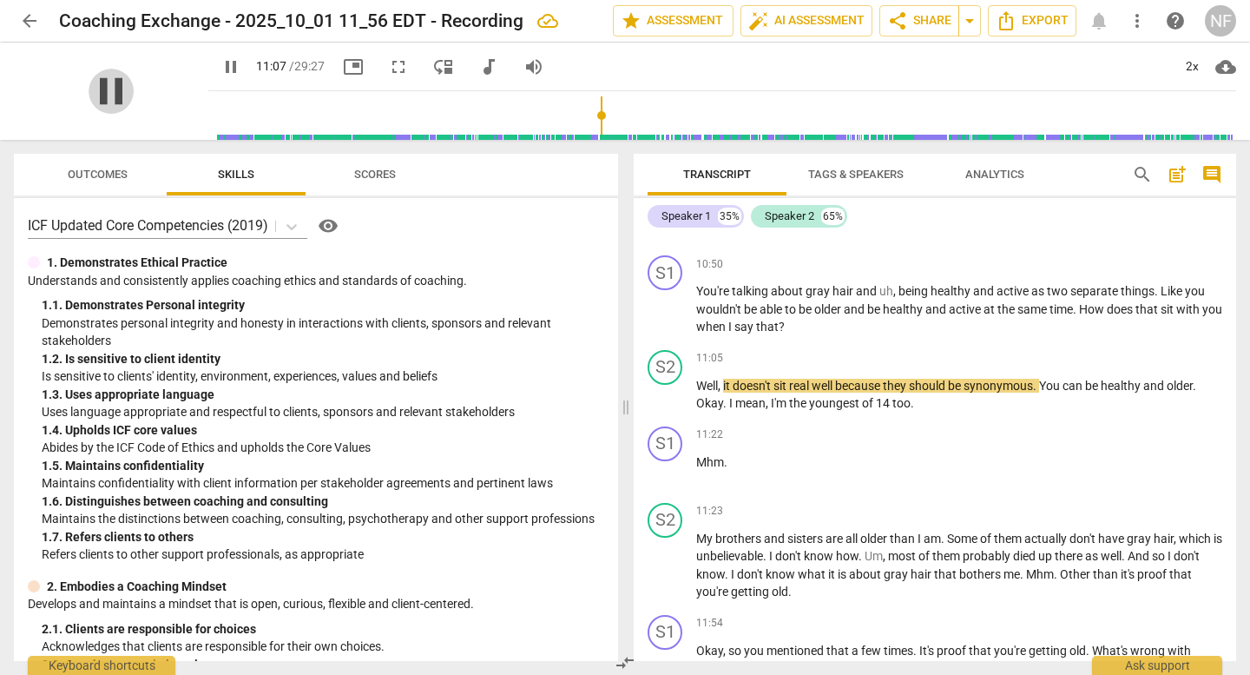
click at [112, 81] on span "pause" at bounding box center [111, 91] width 45 height 45
click at [109, 74] on span "play_arrow" at bounding box center [111, 91] width 45 height 45
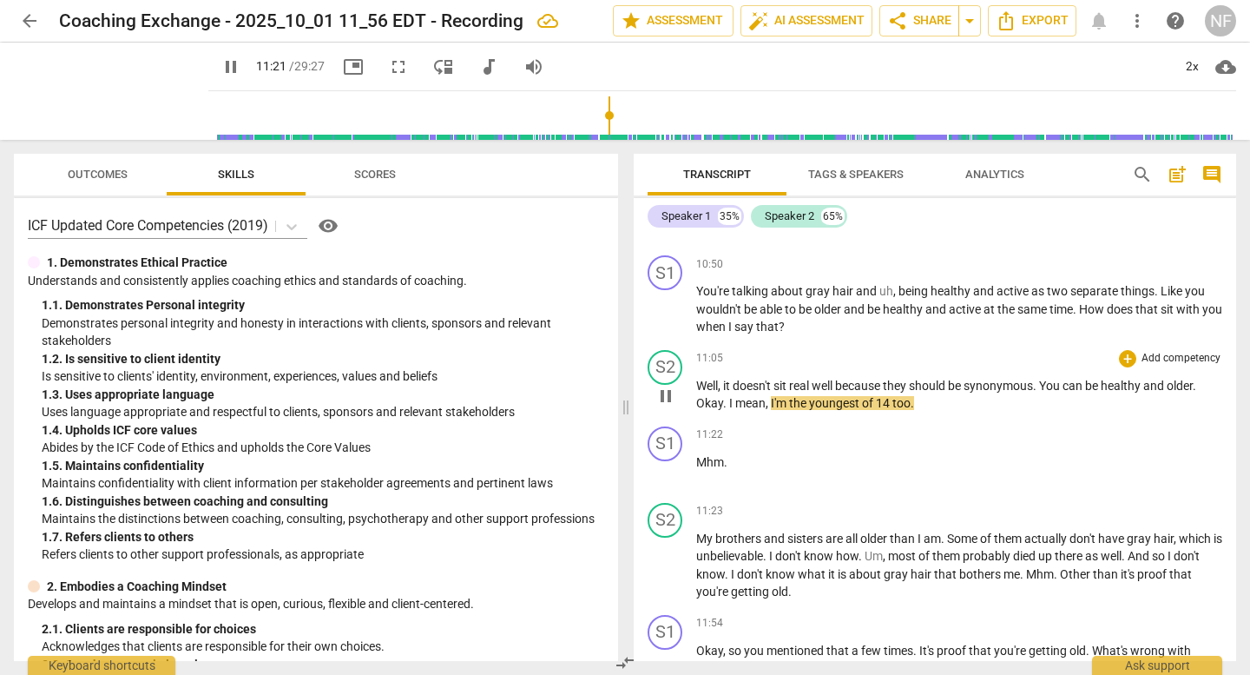
click at [724, 396] on span "." at bounding box center [726, 403] width 6 height 14
type input "683"
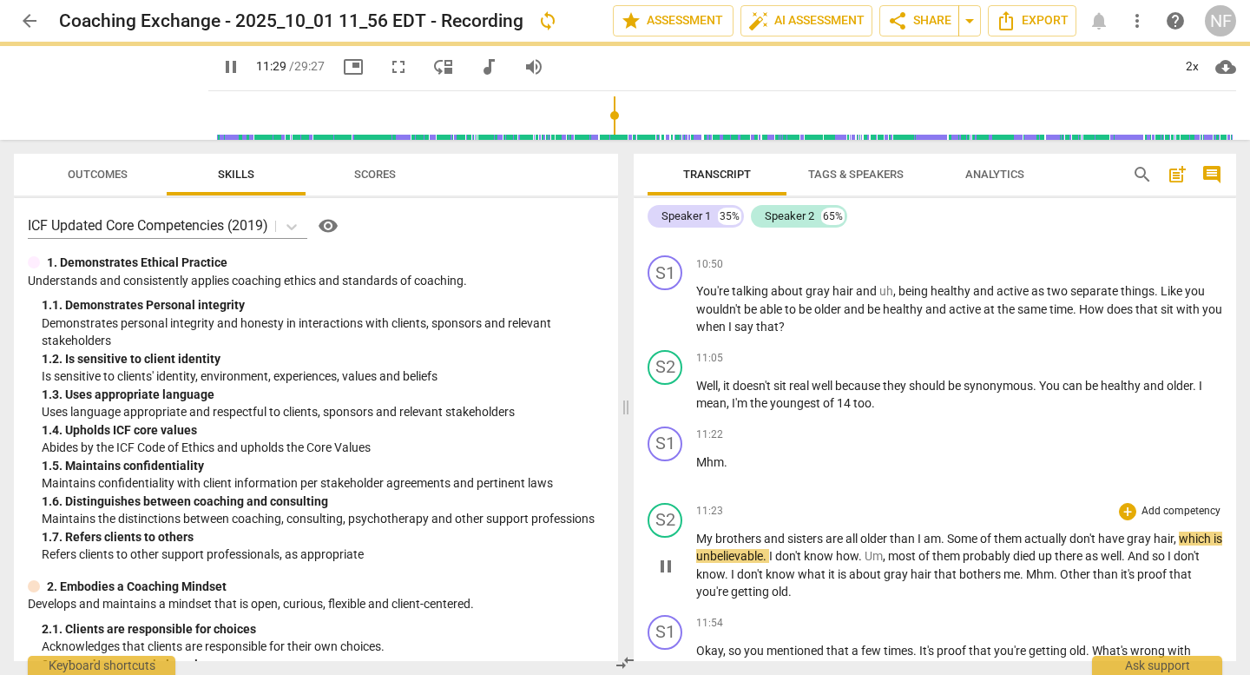
scroll to position [6934, 0]
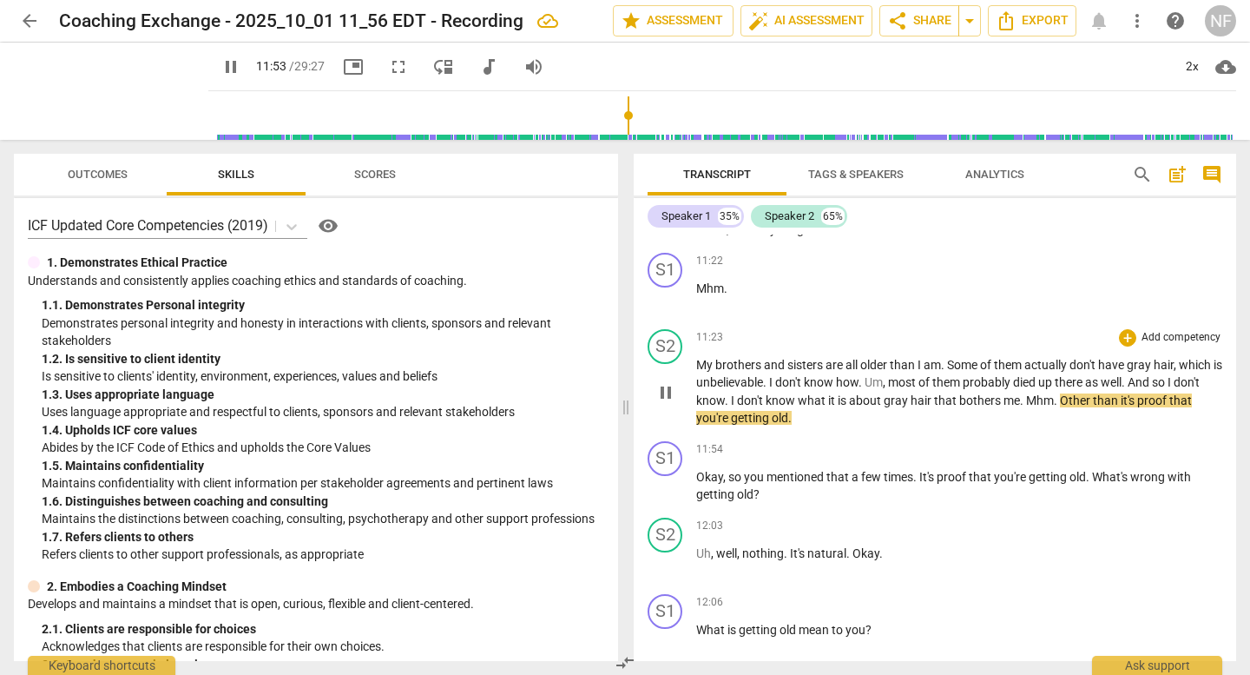
click at [1060, 393] on span "." at bounding box center [1057, 400] width 6 height 14
type input "715"
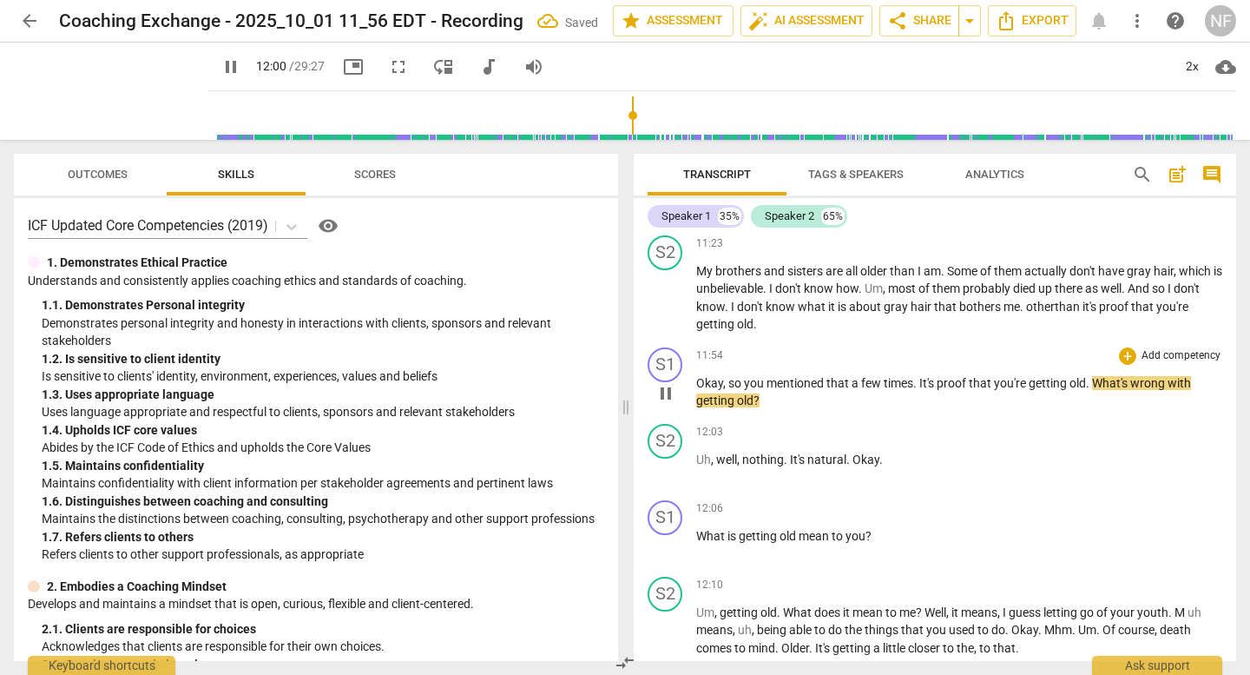
scroll to position [7108, 0]
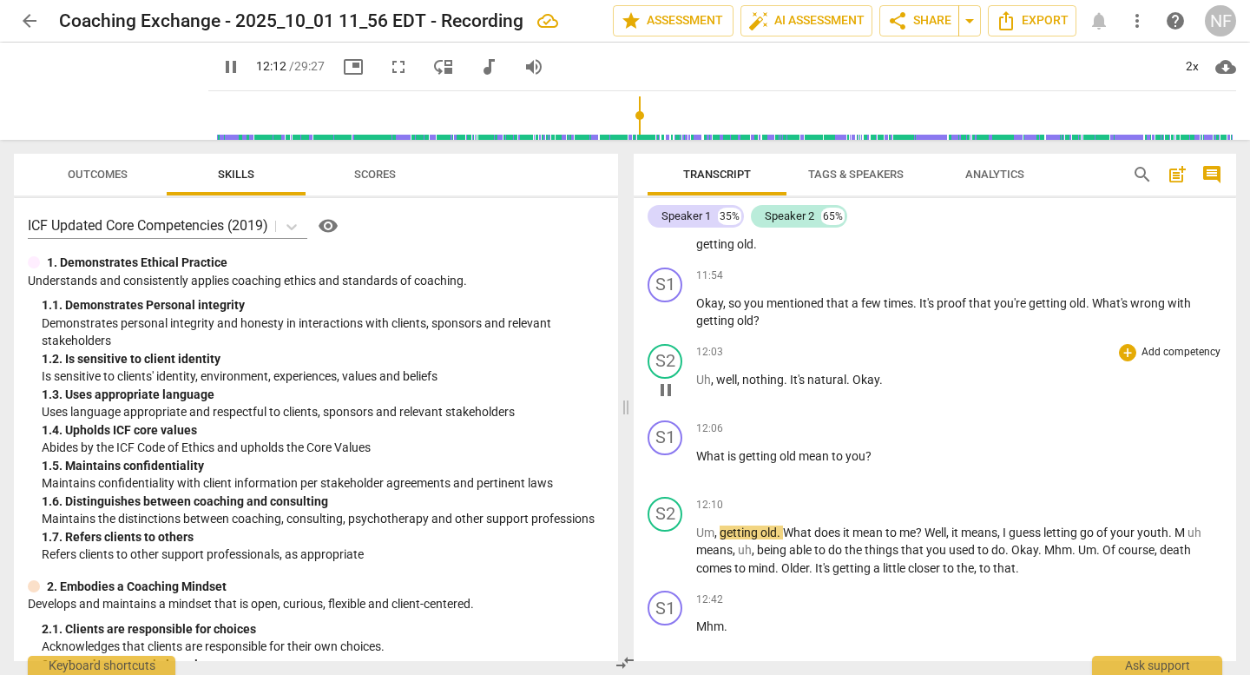
click at [880, 373] on span "." at bounding box center [881, 380] width 3 height 14
click at [90, 115] on div "pause" at bounding box center [111, 91] width 195 height 97
click at [89, 100] on span "pause" at bounding box center [111, 91] width 45 height 45
type input "737"
click at [880, 373] on span "." at bounding box center [881, 380] width 3 height 14
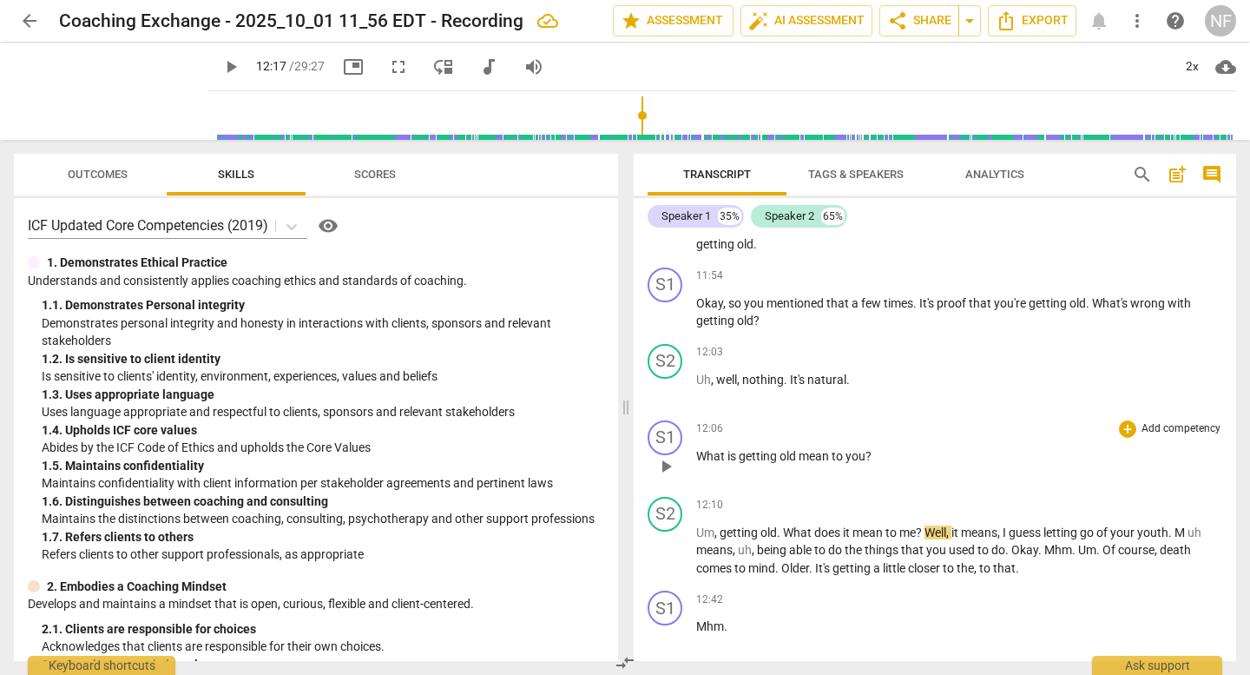
click at [696, 449] on span "What" at bounding box center [711, 456] width 31 height 14
paste p
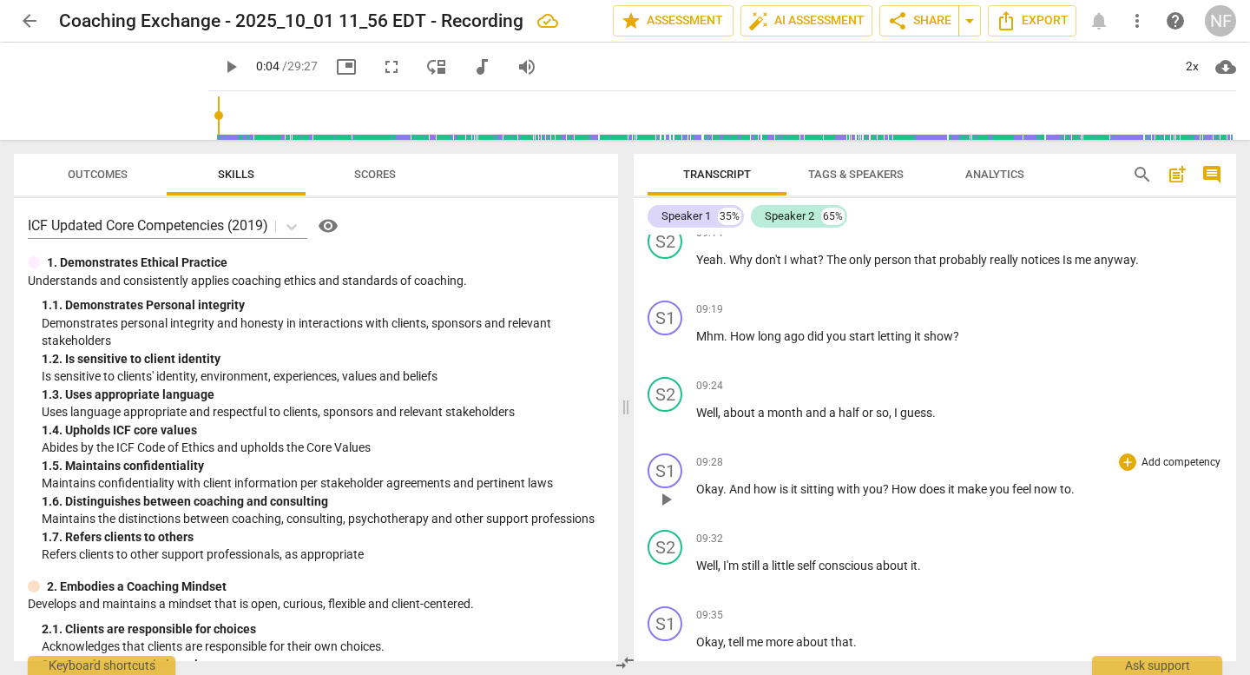
drag, startPoint x: 629, startPoint y: 116, endPoint x: 197, endPoint y: 118, distance: 431.6
click at [215, 118] on input "range" at bounding box center [725, 116] width 1021 height 56
click at [102, 90] on span "play_arrow" at bounding box center [111, 91] width 45 height 45
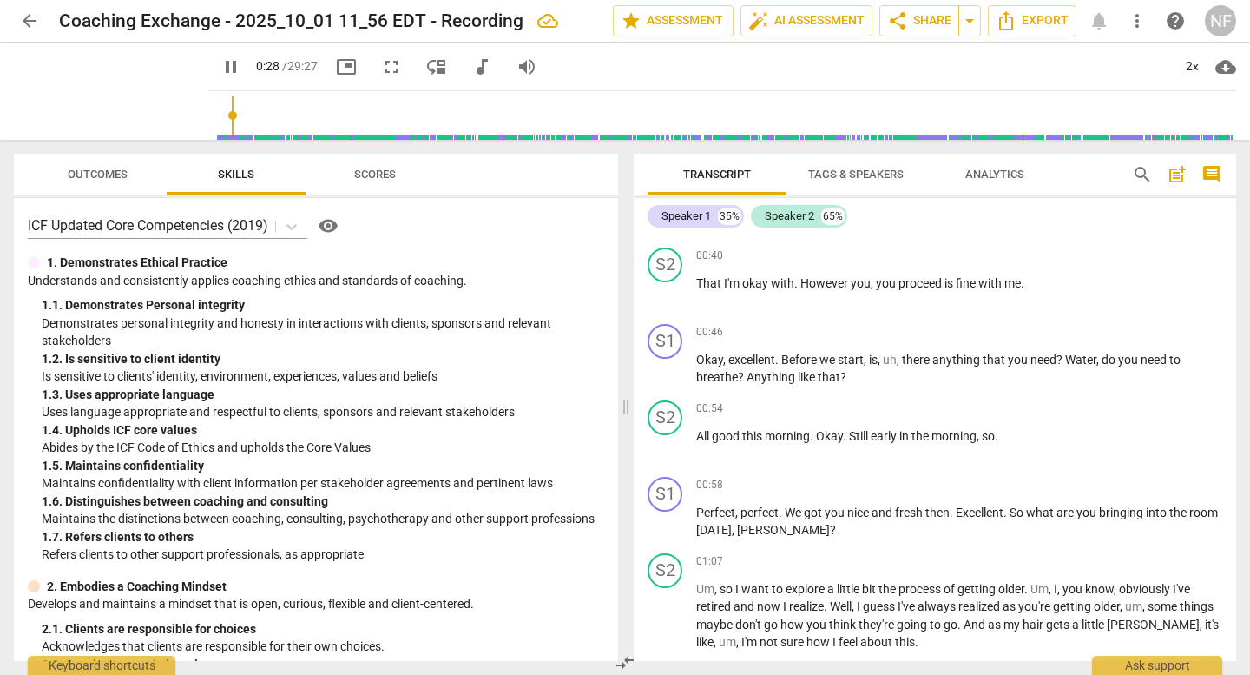
scroll to position [434, 0]
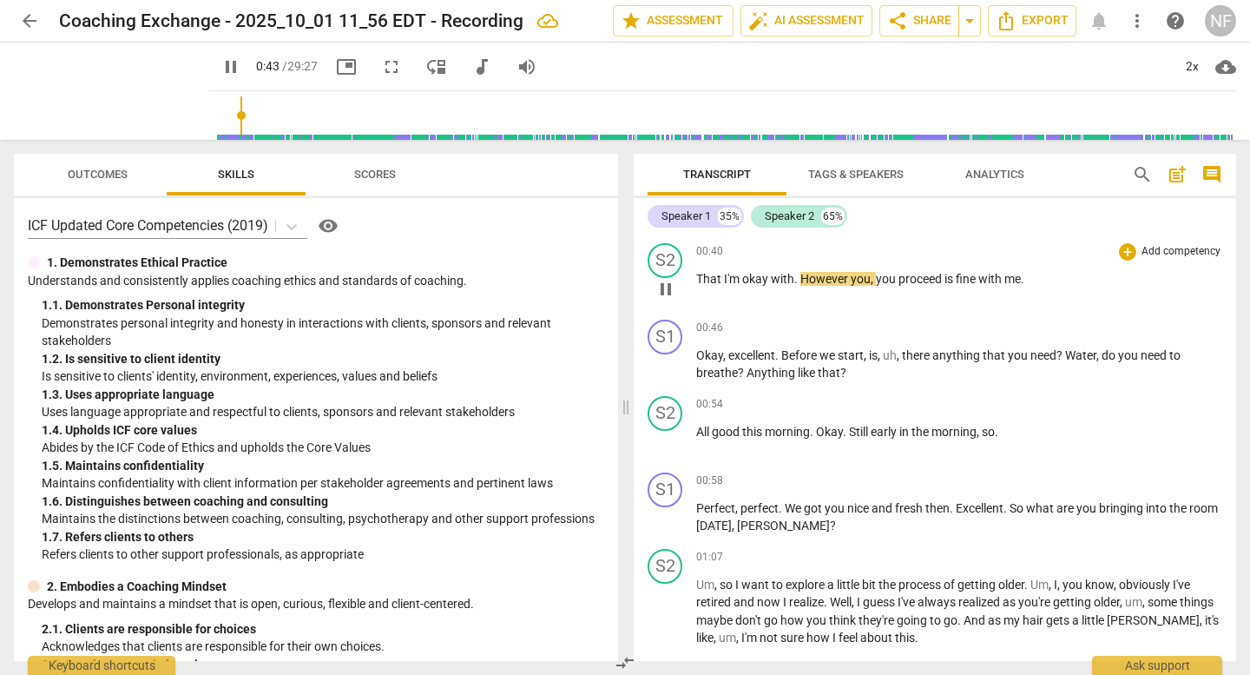
click at [725, 276] on span "I'm" at bounding box center [733, 279] width 18 height 14
type input "46"
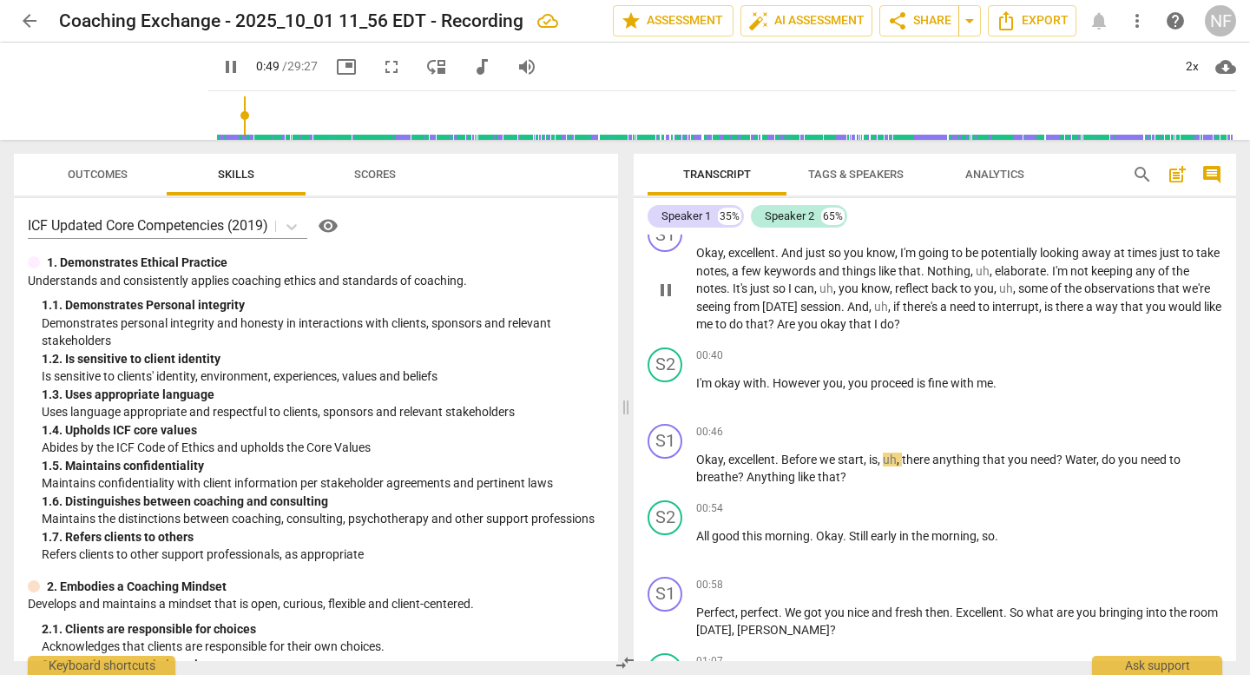
scroll to position [260, 0]
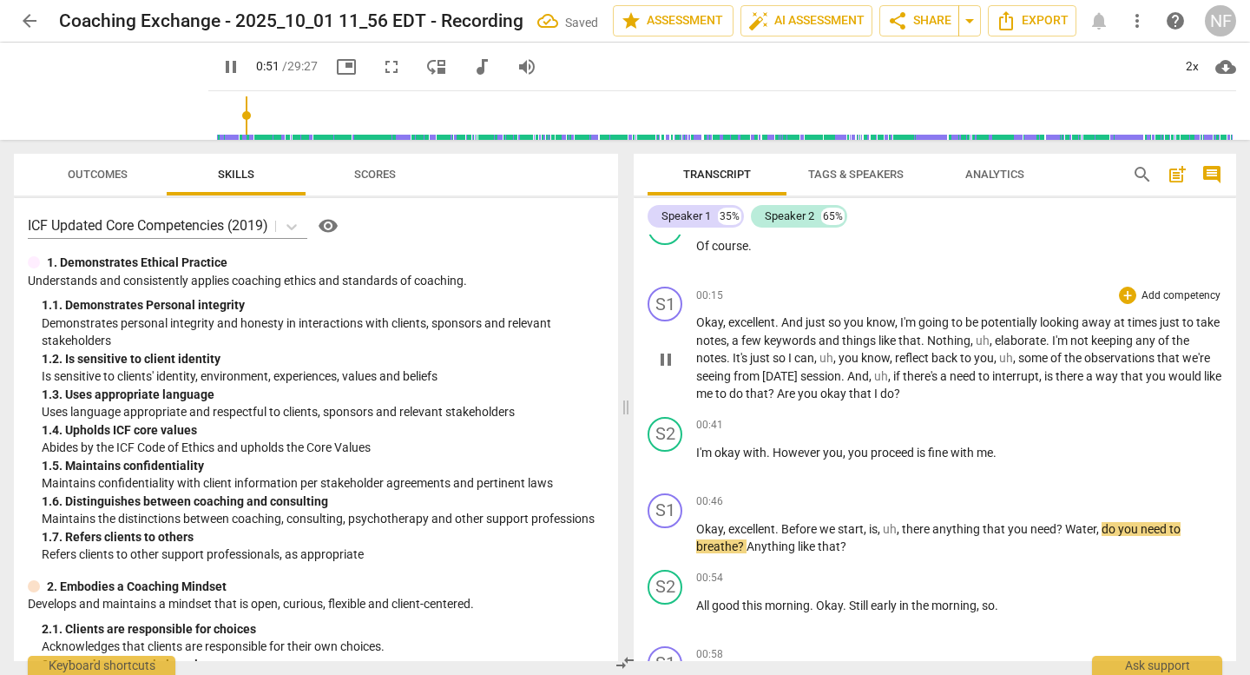
click at [900, 392] on span "?" at bounding box center [897, 393] width 6 height 14
type input "54"
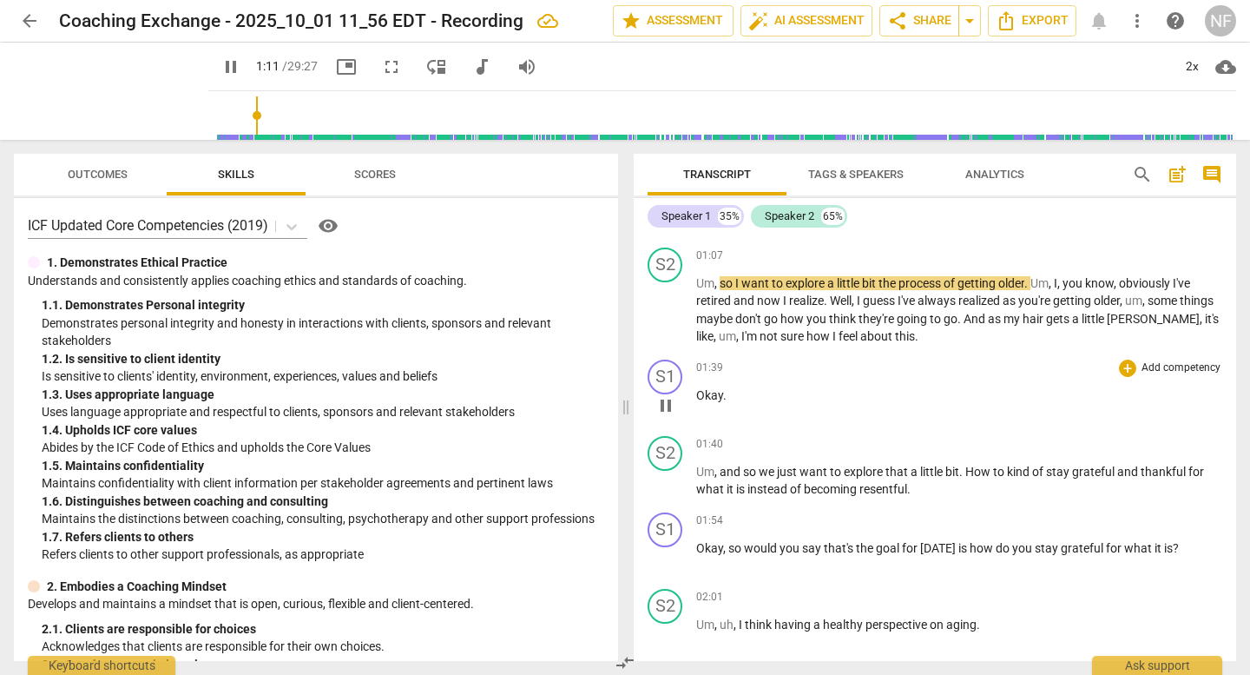
scroll to position [695, 0]
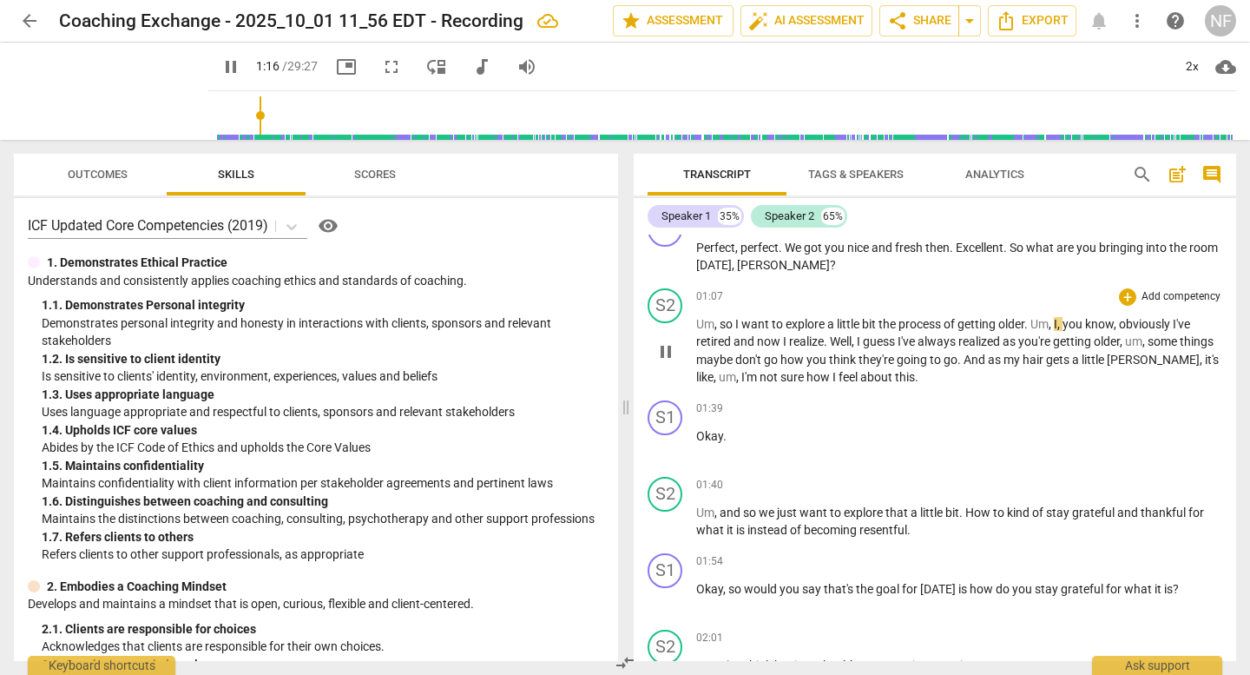
click at [1054, 323] on span "," at bounding box center [1051, 324] width 5 height 14
type input "79"
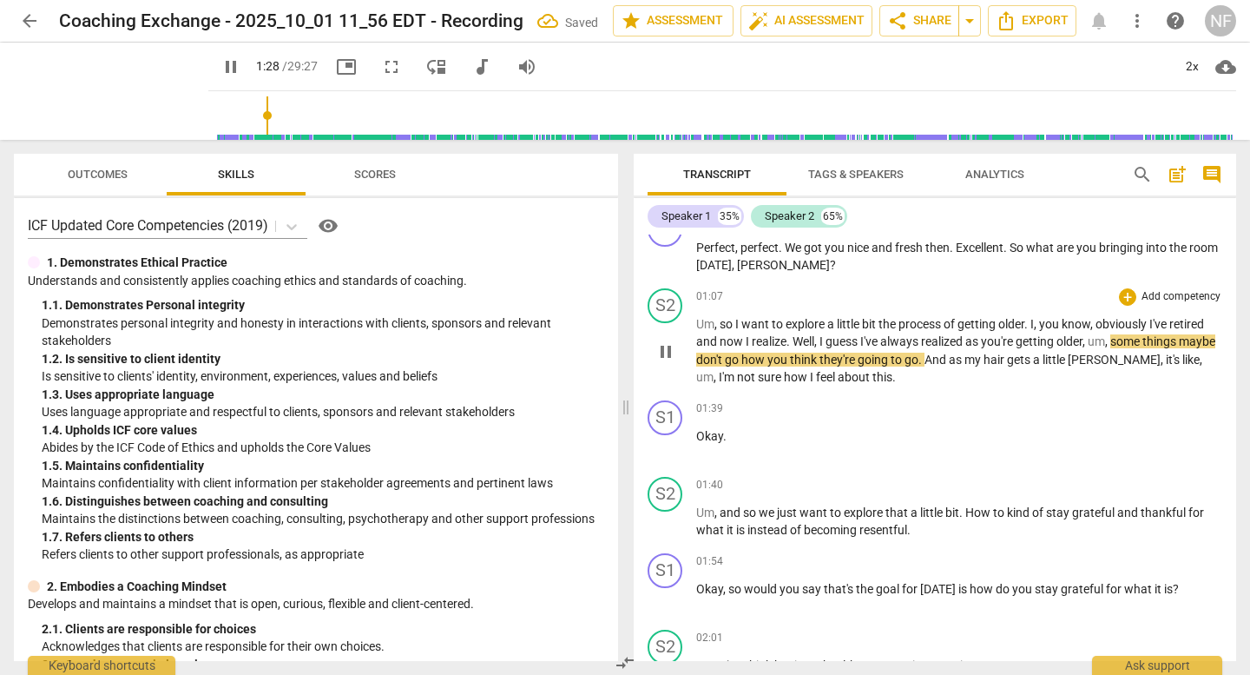
click at [1049, 320] on span "you" at bounding box center [1050, 324] width 23 height 14
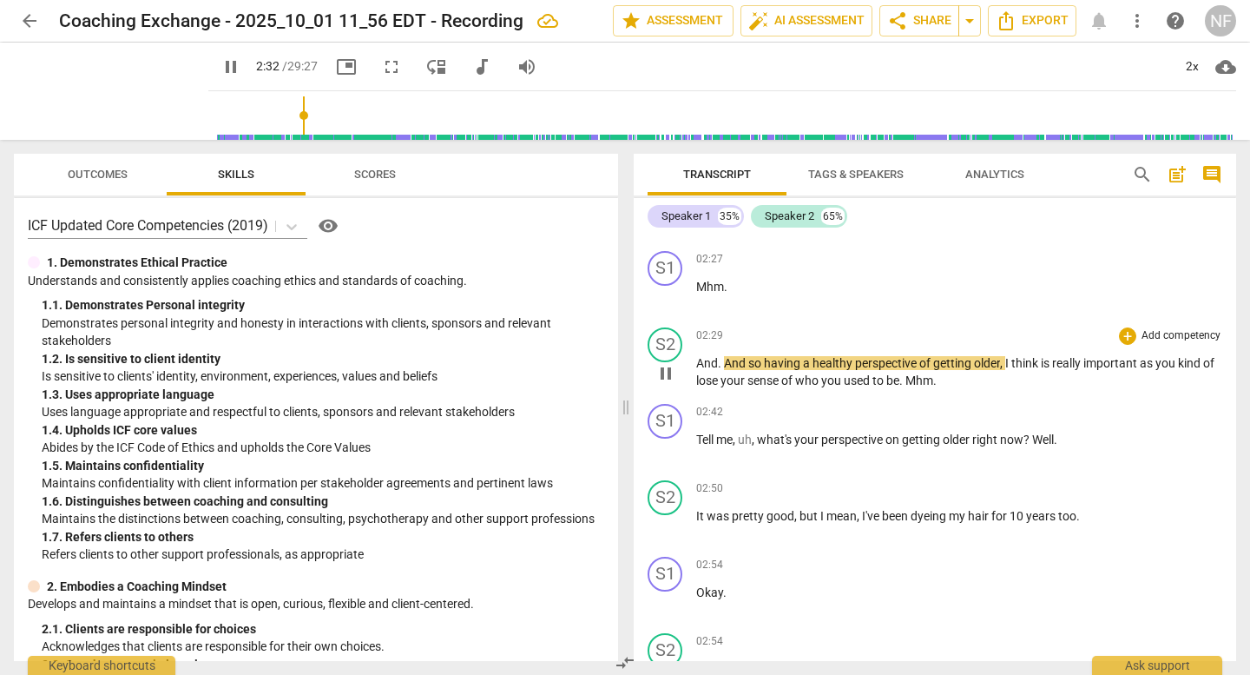
scroll to position [1389, 0]
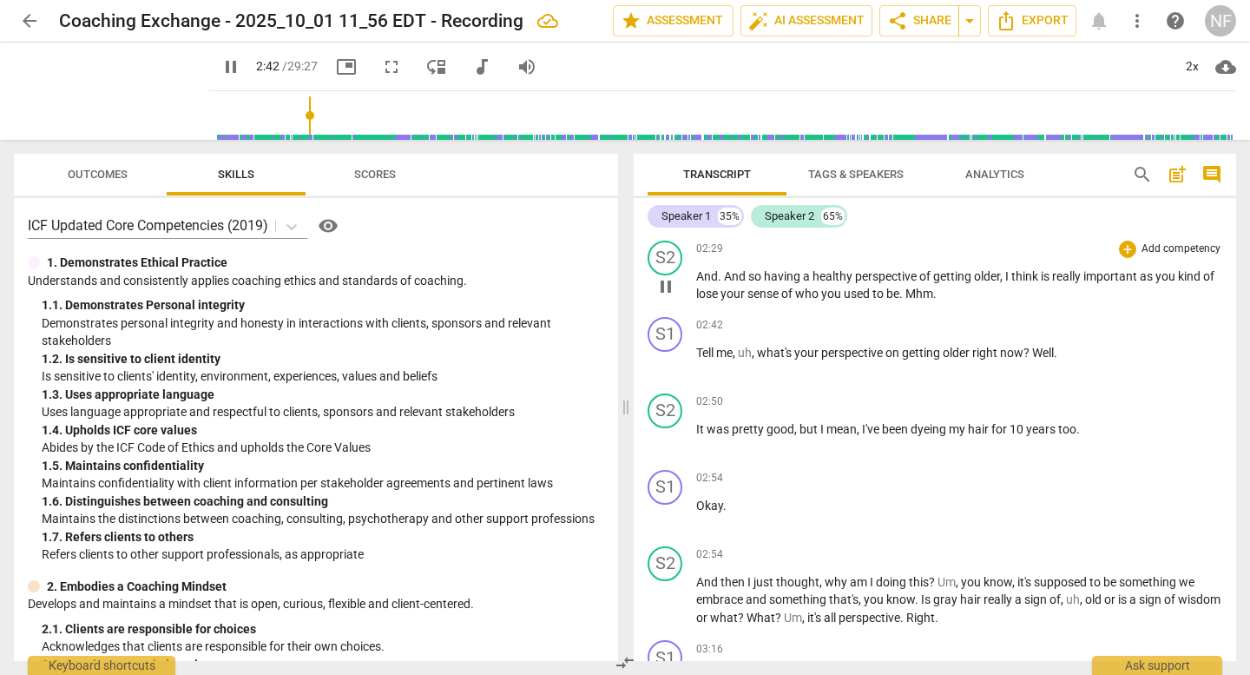
click at [957, 297] on p "And . And so having a healthy perspective of getting older , I think is really …" at bounding box center [959, 285] width 526 height 36
type input "165"
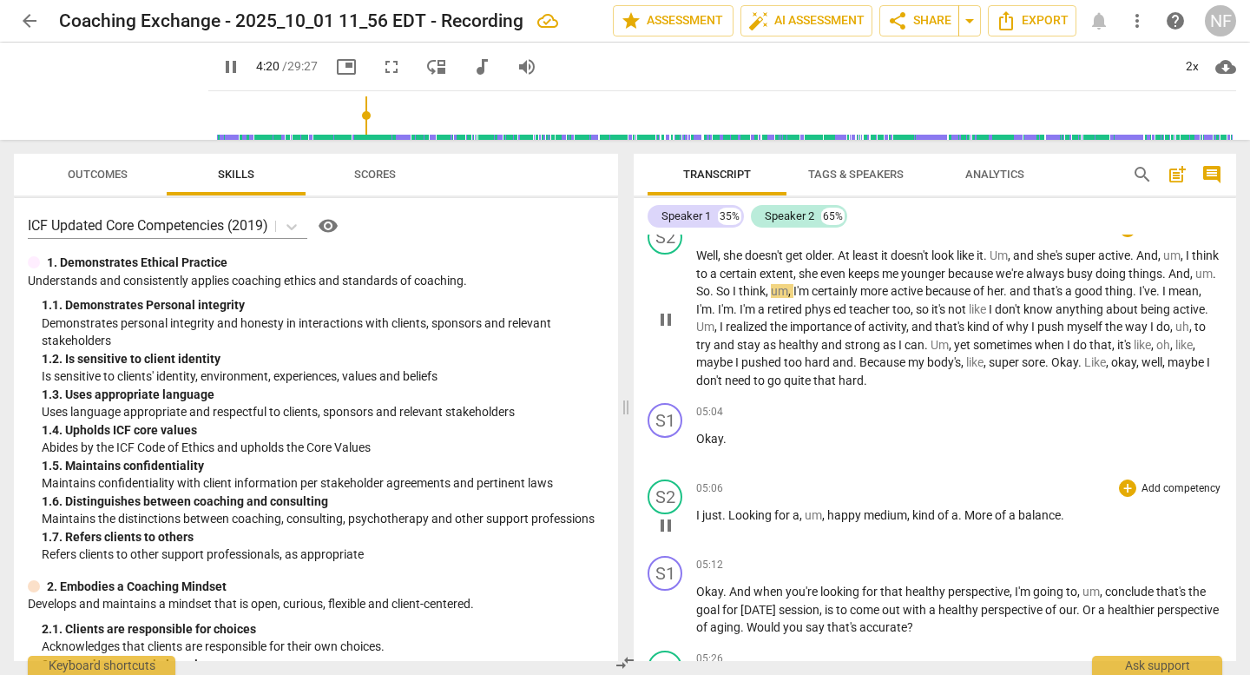
scroll to position [2258, 0]
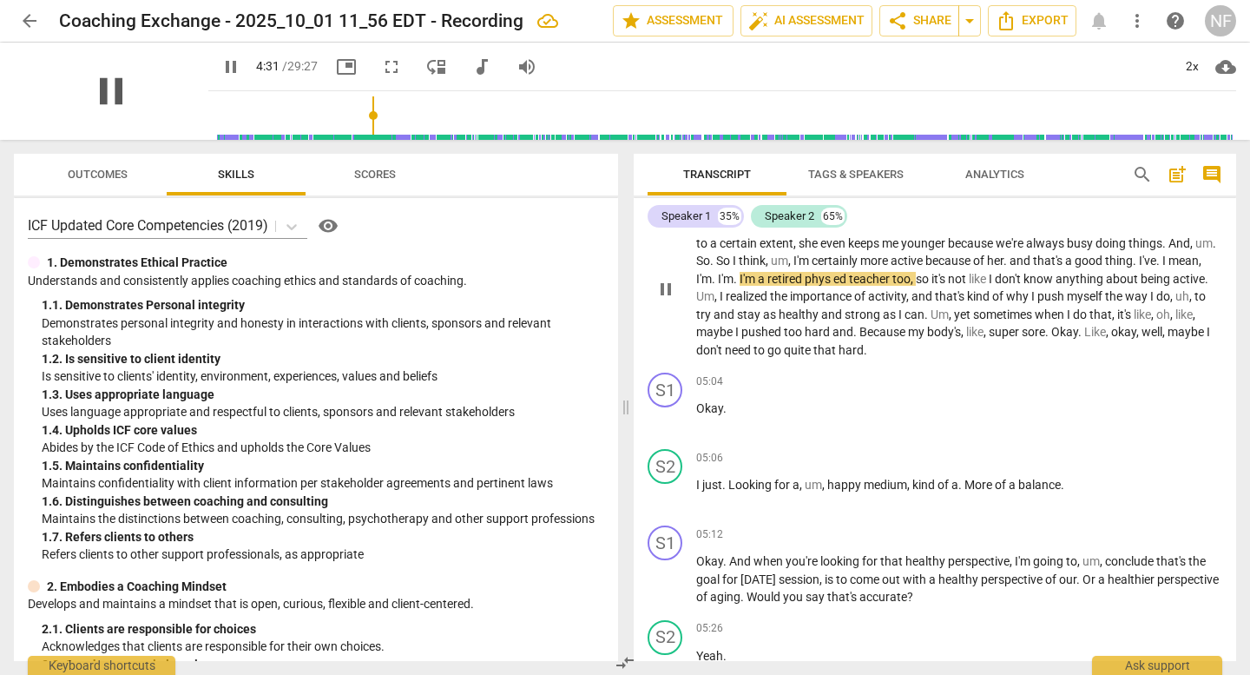
click at [96, 90] on span "pause" at bounding box center [111, 91] width 45 height 45
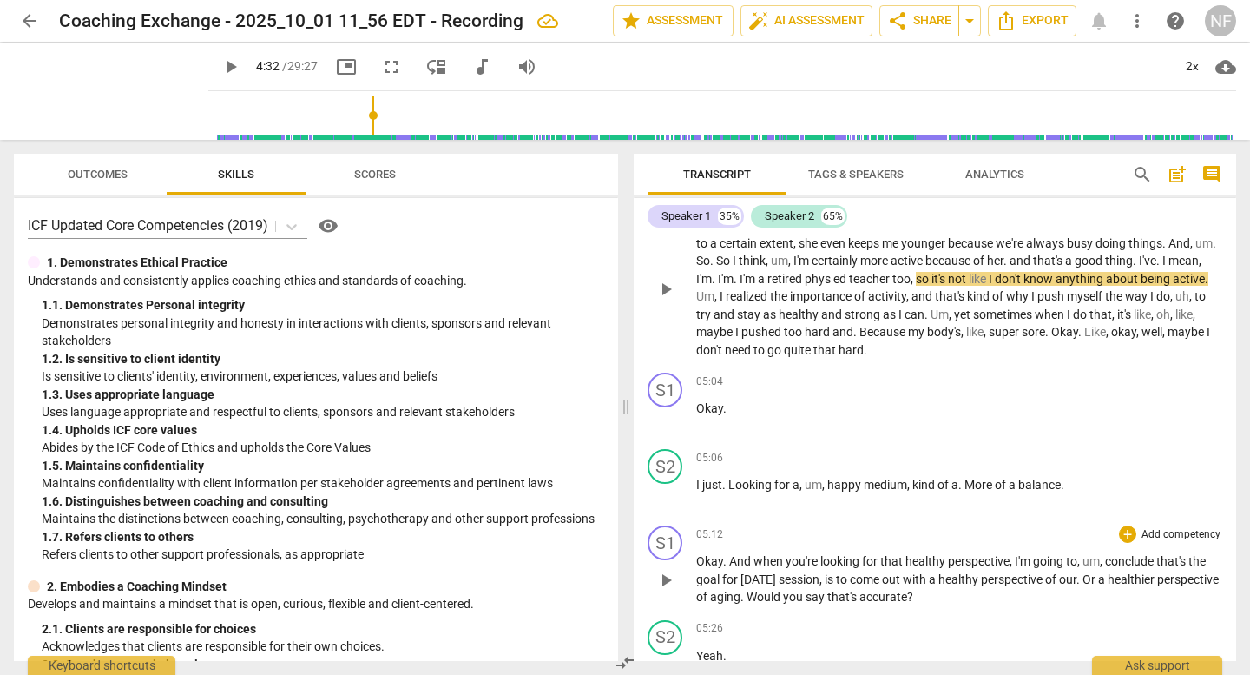
type input "272"
